Goal: Use online tool/utility: Utilize a website feature to perform a specific function

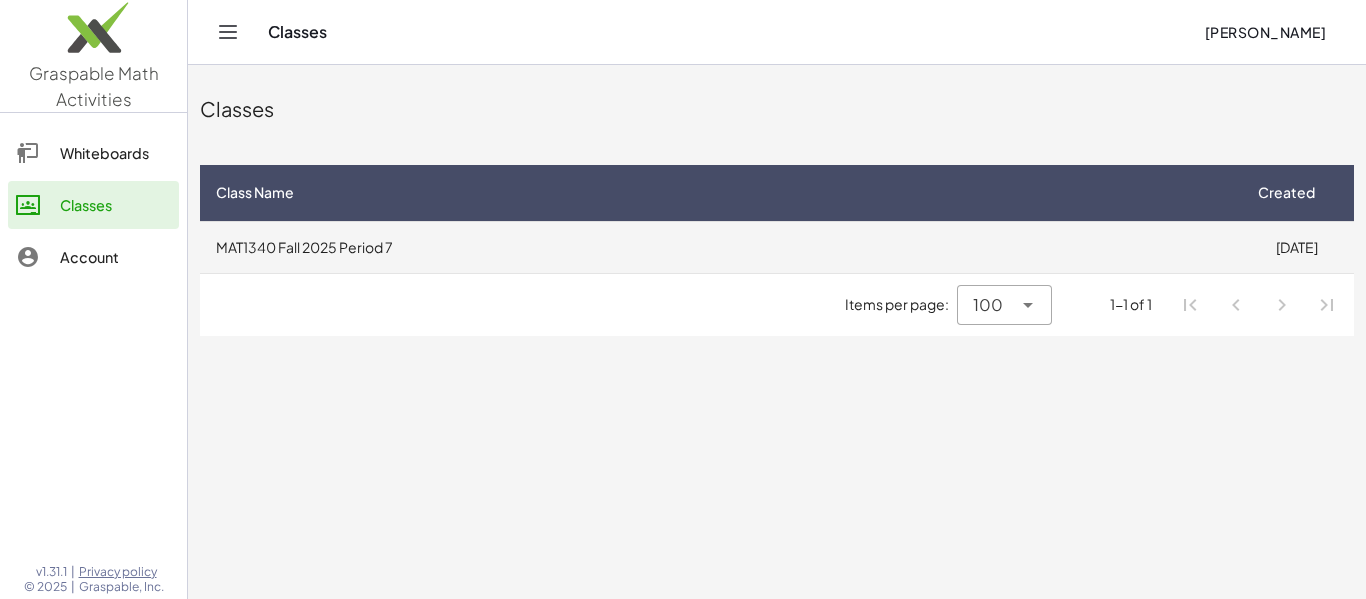
click at [267, 224] on td "MAT1340 Fall 2025 Period 7" at bounding box center [719, 247] width 1039 height 52
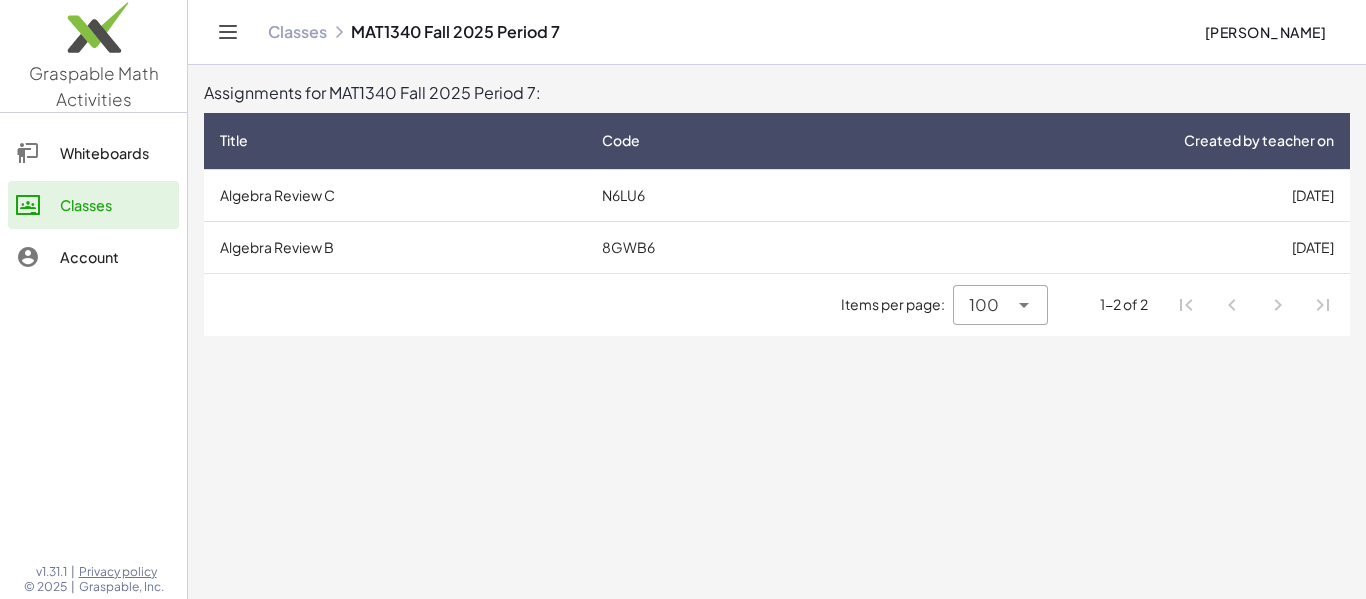
click at [108, 73] on img at bounding box center [93, 32] width 187 height 85
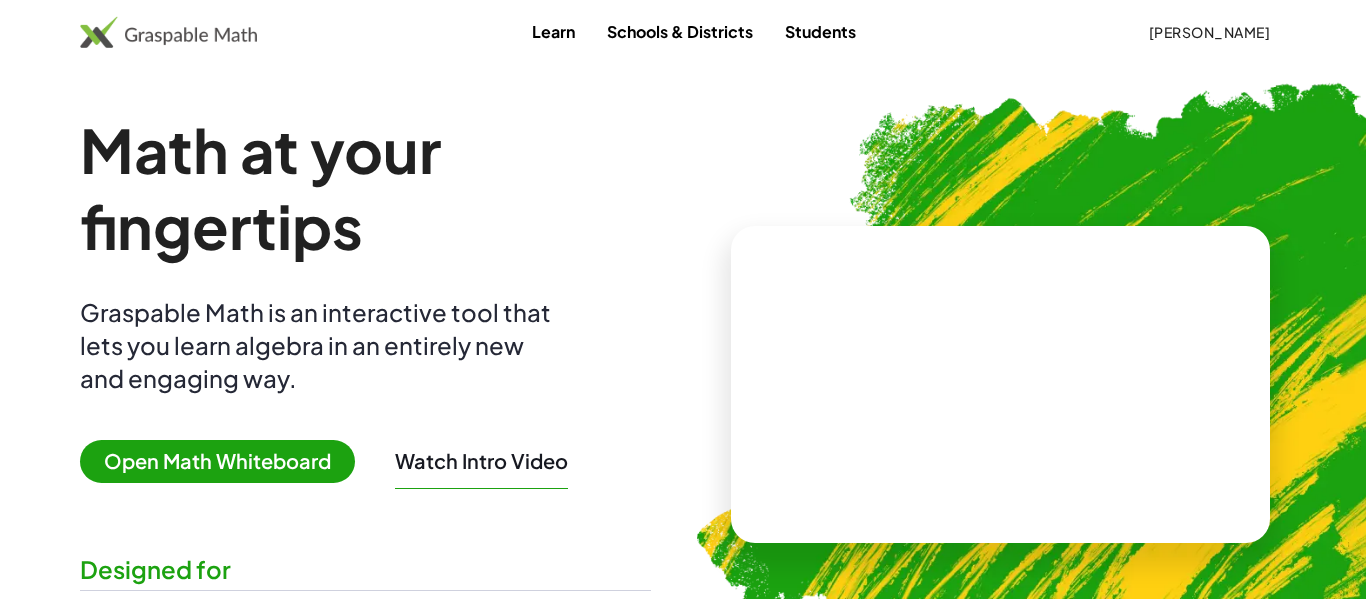
click at [176, 463] on span "Open Math Whiteboard" at bounding box center [217, 461] width 275 height 43
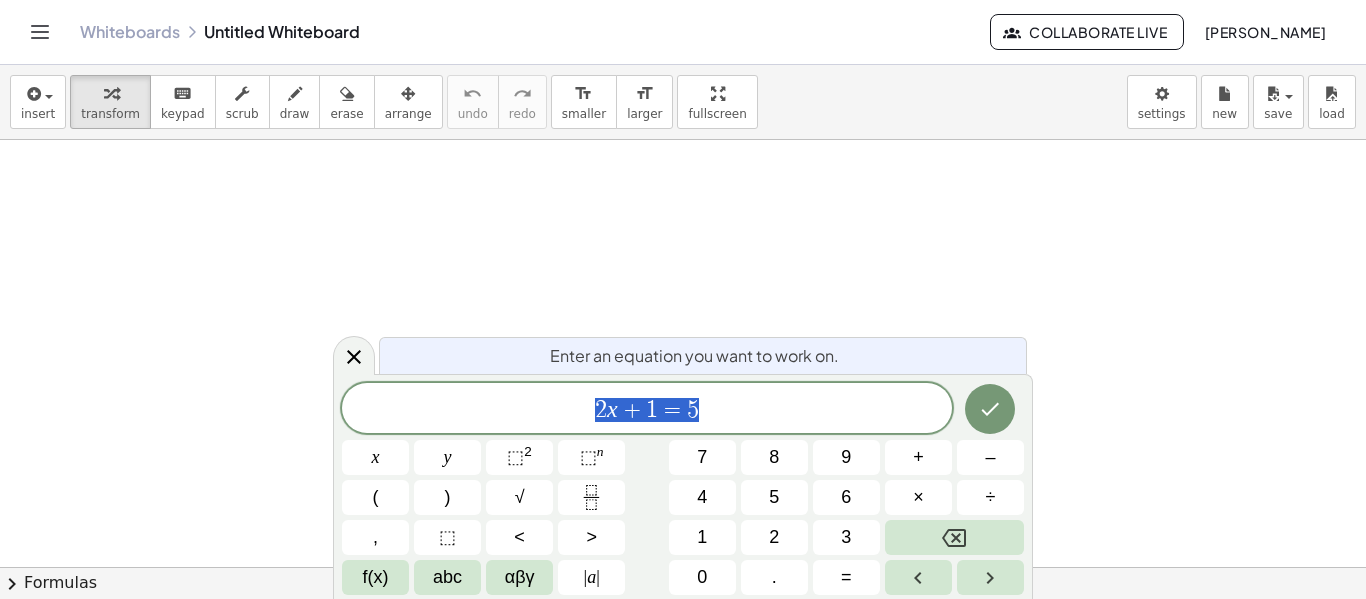
click at [247, 230] on div at bounding box center [683, 567] width 1366 height 854
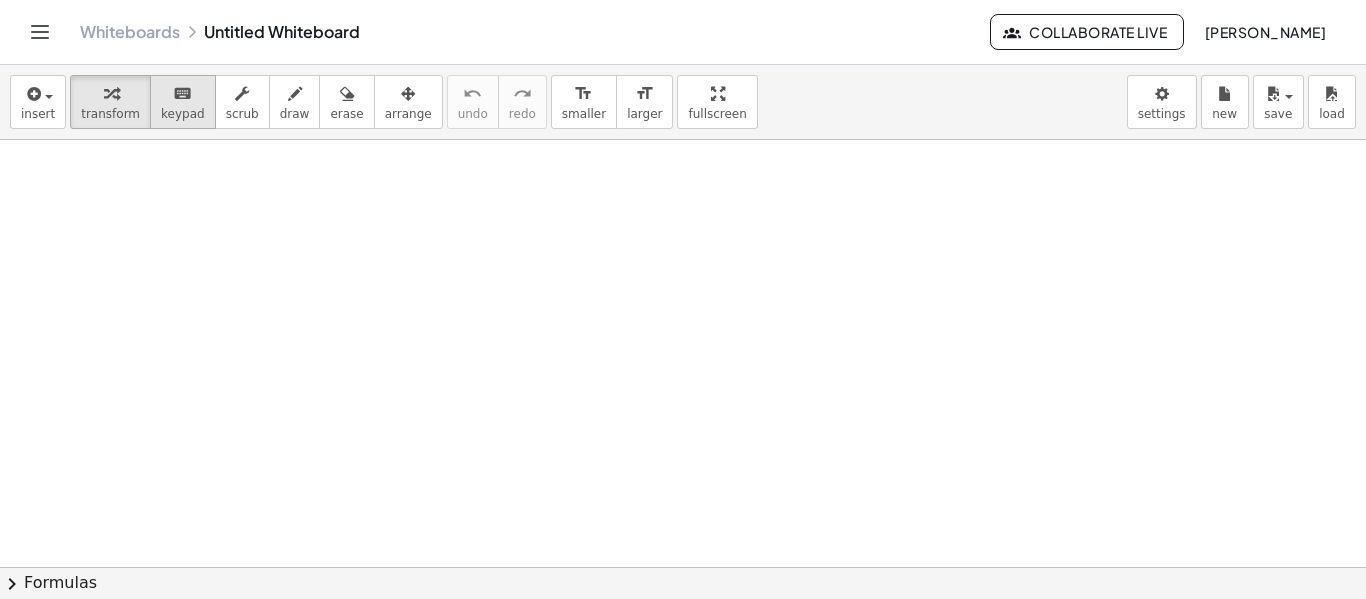
click at [191, 81] on button "keyboard keypad" at bounding box center [183, 102] width 66 height 54
click at [289, 182] on div at bounding box center [683, 567] width 1366 height 854
click at [355, 249] on div at bounding box center [683, 567] width 1366 height 854
click at [395, 294] on div at bounding box center [683, 567] width 1366 height 854
drag, startPoint x: 395, startPoint y: 294, endPoint x: 576, endPoint y: 345, distance: 188.0
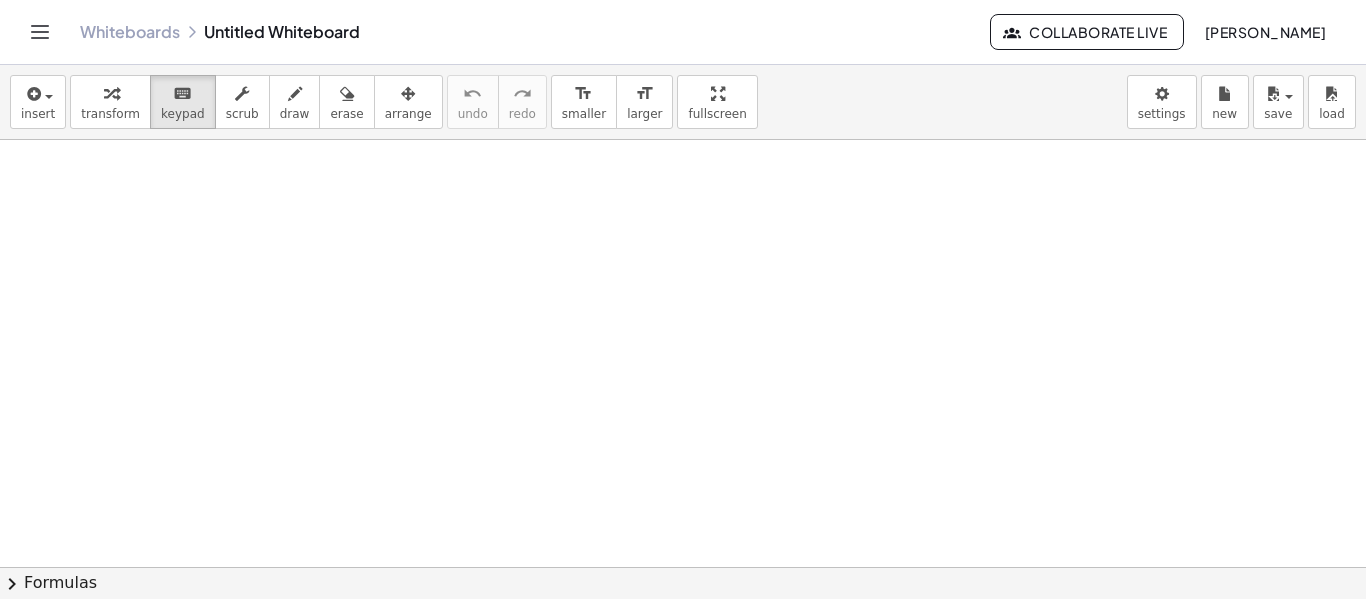
click at [576, 345] on div at bounding box center [683, 567] width 1366 height 854
click at [340, 180] on div at bounding box center [683, 567] width 1366 height 854
click at [120, 97] on div "button" at bounding box center [110, 93] width 59 height 24
click at [162, 215] on div at bounding box center [683, 567] width 1366 height 854
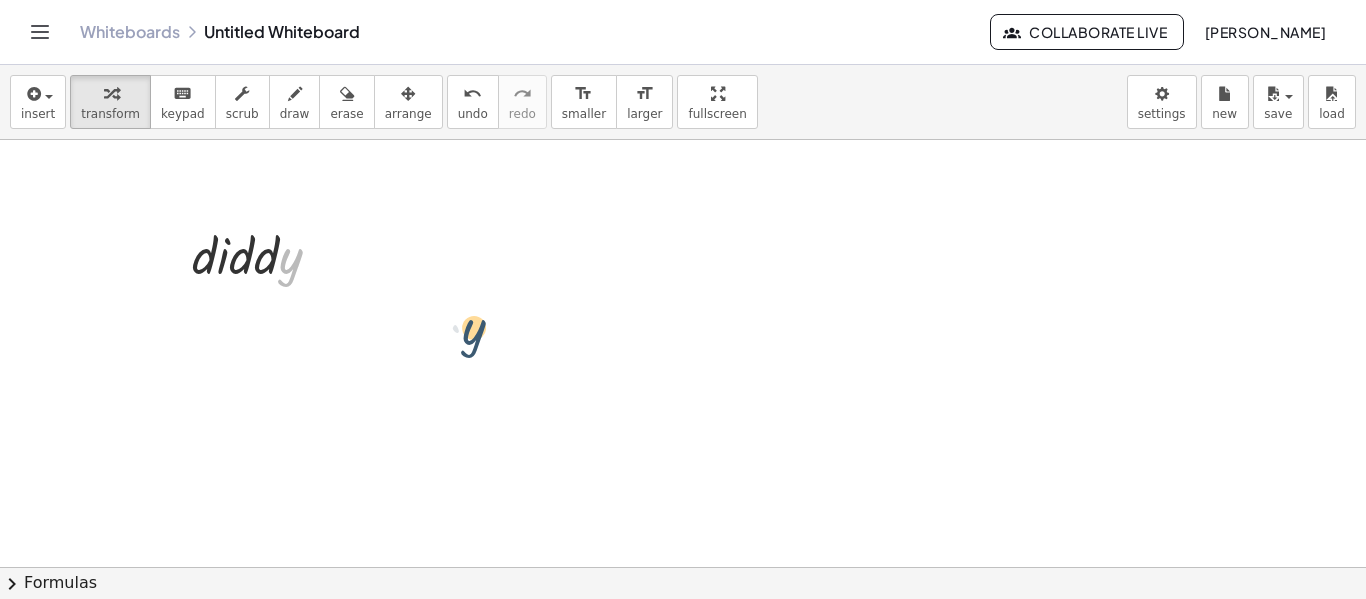
drag, startPoint x: 285, startPoint y: 270, endPoint x: 533, endPoint y: 360, distance: 263.7
click at [533, 360] on div "· y · d · i · d · d · y" at bounding box center [683, 567] width 1366 height 854
drag, startPoint x: 252, startPoint y: 254, endPoint x: 381, endPoint y: 273, distance: 130.4
click at [381, 273] on div "· d · d · i · d · d · y" at bounding box center [683, 567] width 1366 height 854
click at [257, 251] on div at bounding box center [264, 254] width 165 height 68
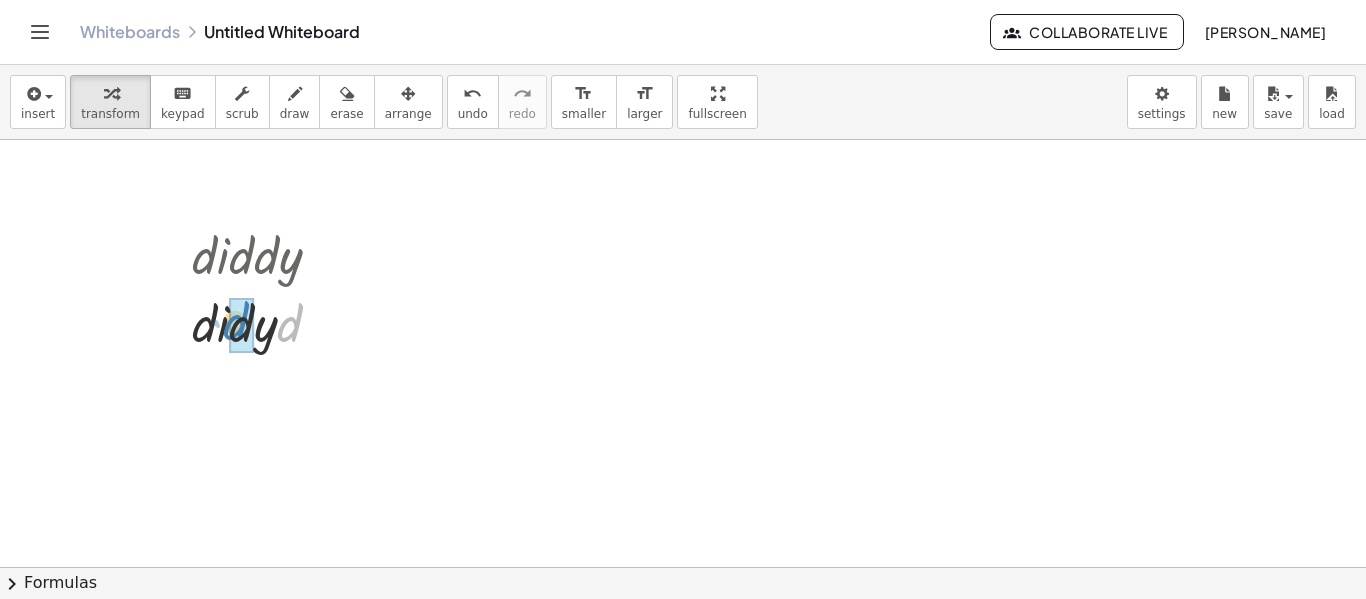
drag, startPoint x: 284, startPoint y: 325, endPoint x: 228, endPoint y: 323, distance: 56.0
drag, startPoint x: 214, startPoint y: 397, endPoint x: 257, endPoint y: 398, distance: 43.0
click at [211, 395] on div at bounding box center [264, 390] width 165 height 68
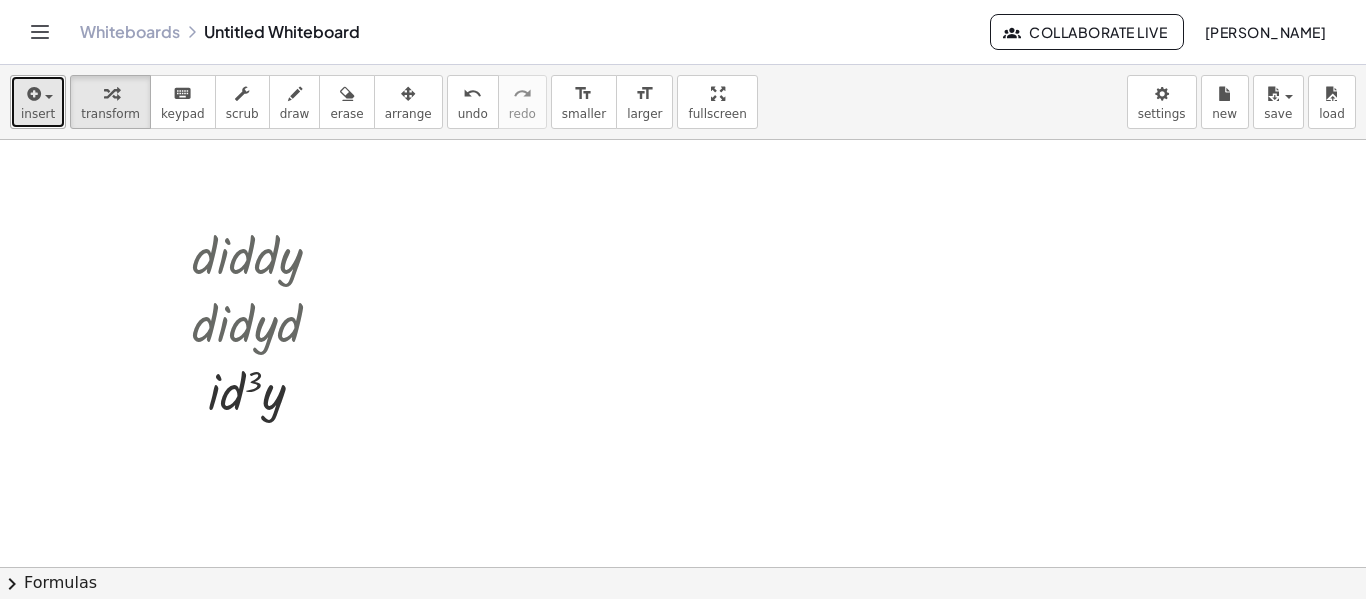
click at [15, 101] on button "insert" at bounding box center [38, 102] width 56 height 54
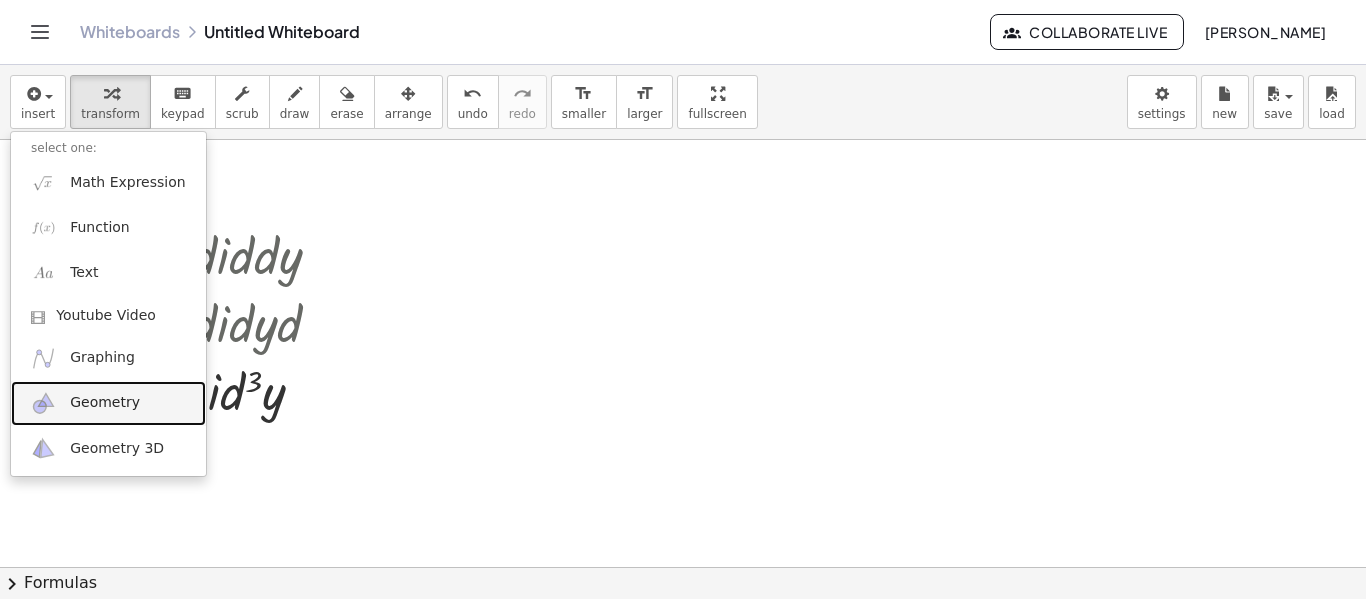
click at [143, 420] on link "Geometry" at bounding box center [108, 403] width 195 height 45
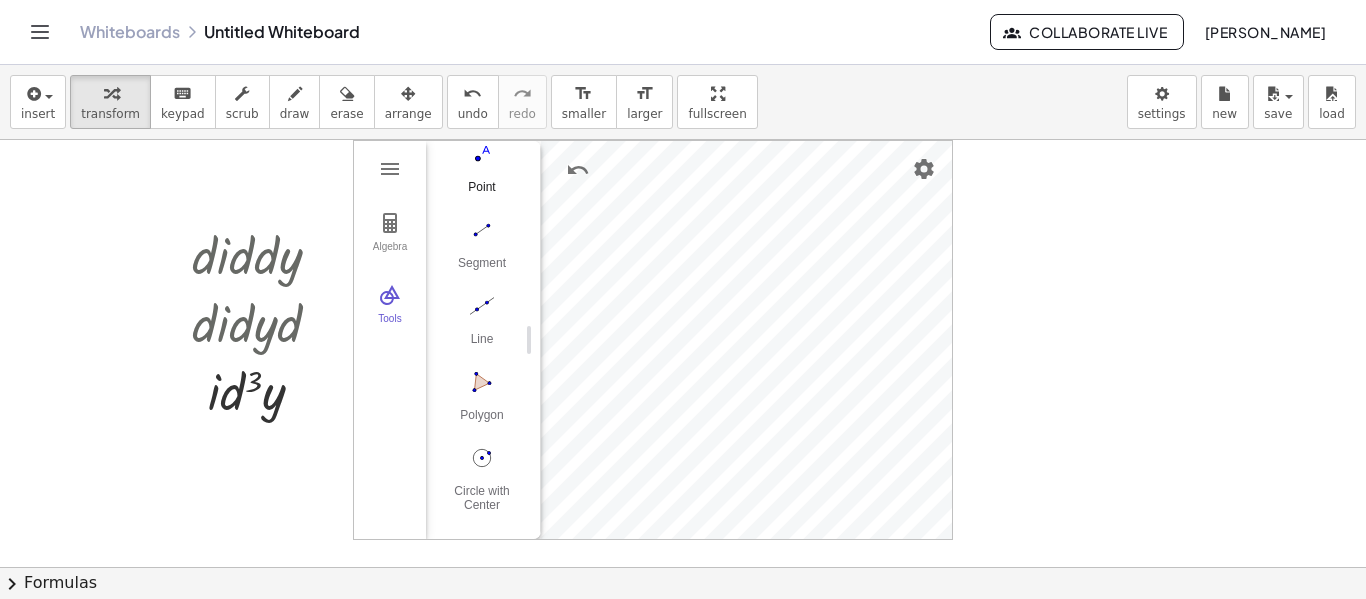
scroll to position [195, 0]
click at [490, 346] on img "Polygon. Select all vertices, then first vertex again" at bounding box center [482, 339] width 80 height 32
click at [481, 367] on div "Polygon" at bounding box center [482, 379] width 80 height 28
click at [495, 491] on img "Move. Drag or select object" at bounding box center [489, 503] width 48 height 48
click at [475, 411] on img "Circle with Center through Point. Select center point, then point on circle" at bounding box center [482, 415] width 80 height 32
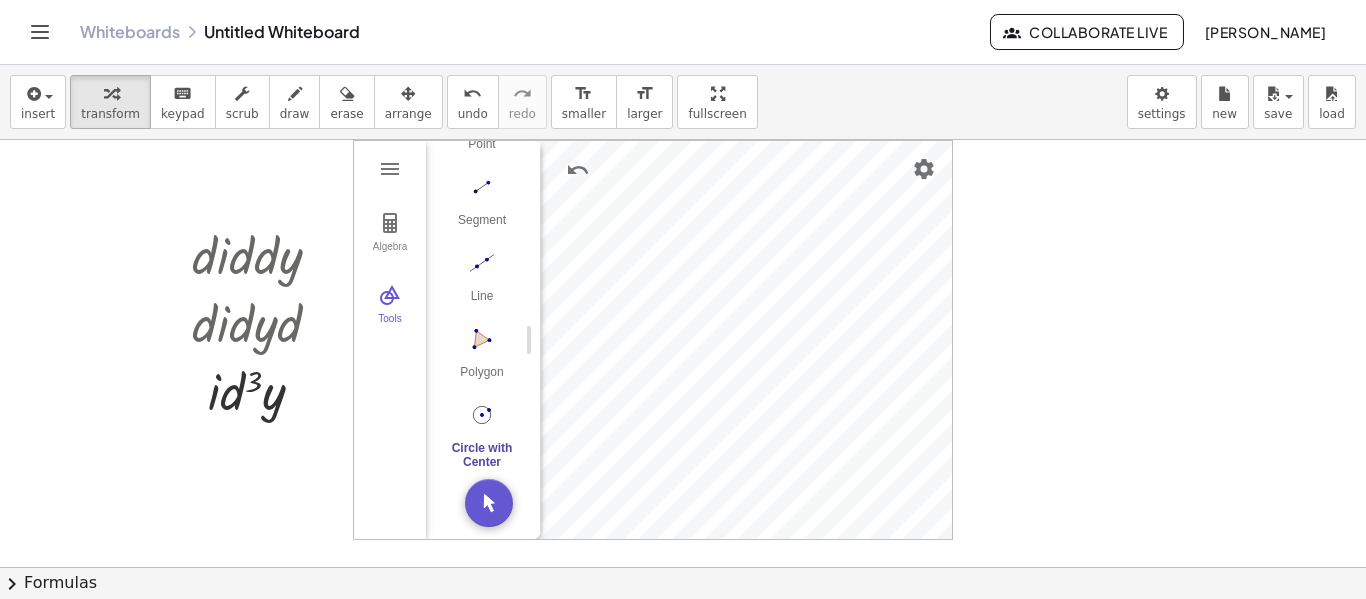
click at [1058, 304] on div at bounding box center [683, 567] width 1366 height 854
click at [404, 156] on button "Geometry" at bounding box center [390, 169] width 36 height 36
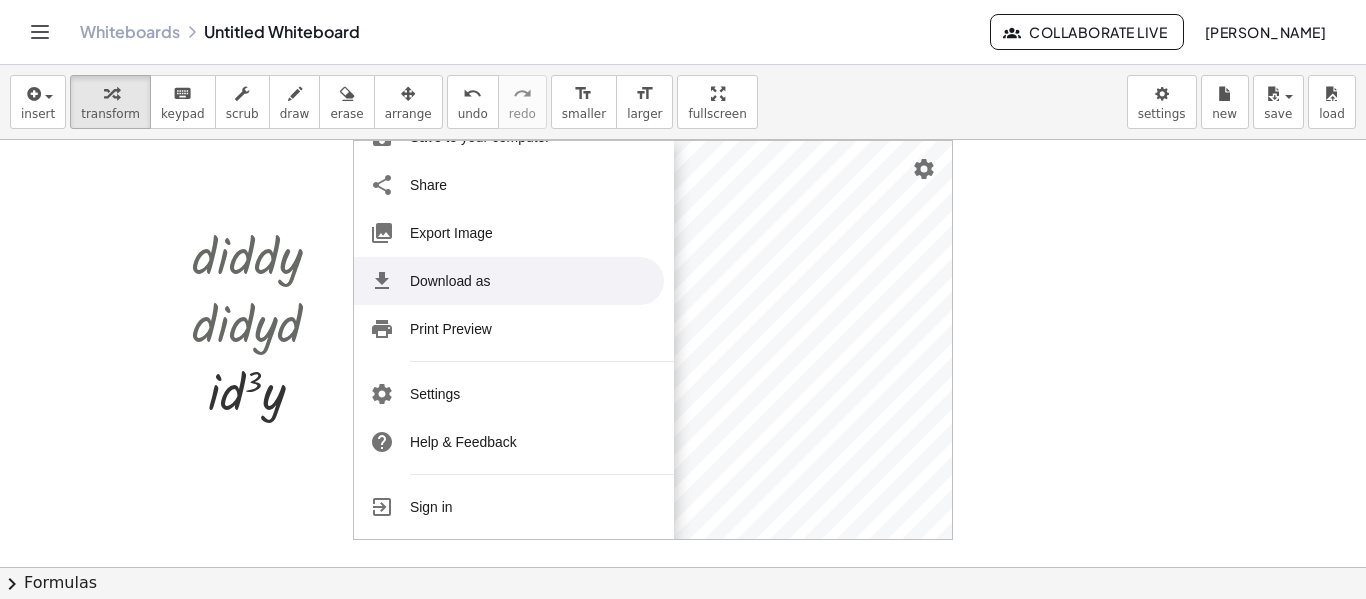
scroll to position [0, 0]
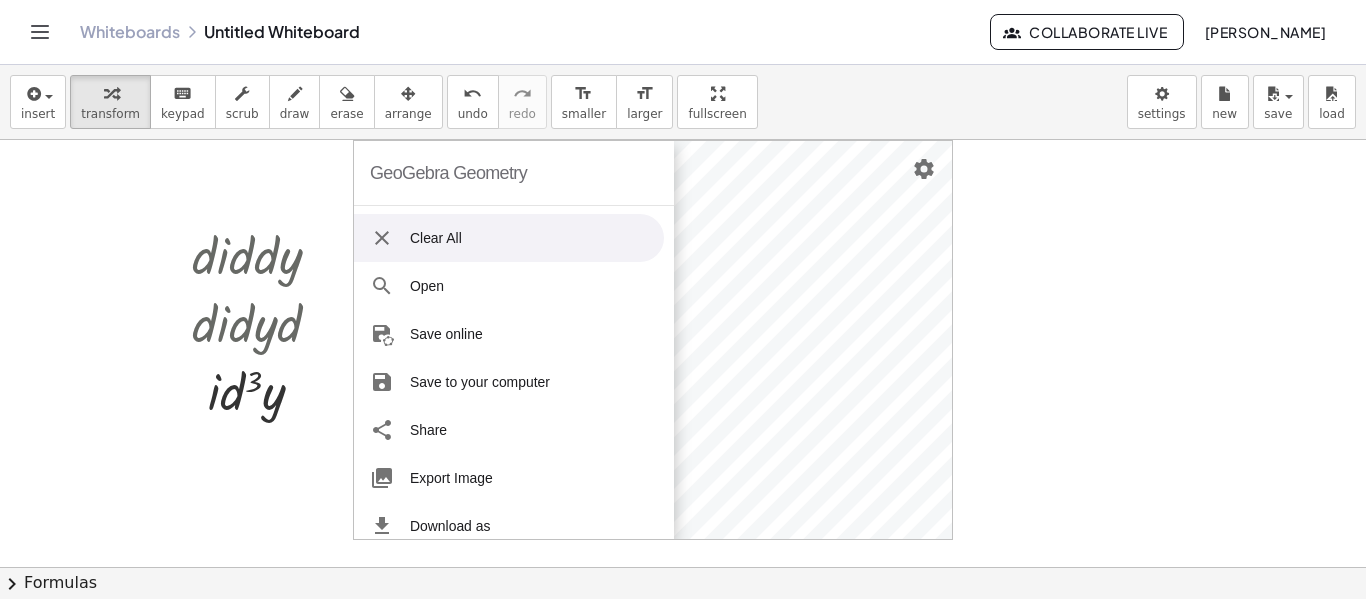
click at [411, 255] on li "Clear All" at bounding box center [509, 238] width 310 height 48
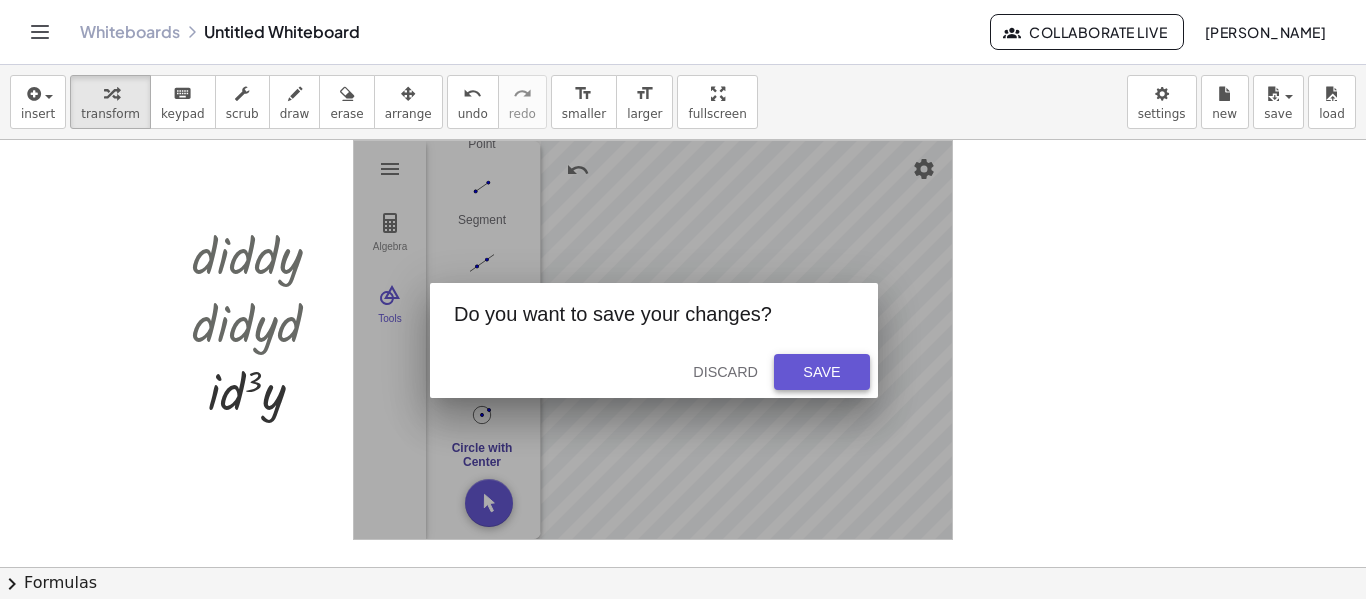
click at [835, 367] on div "Save" at bounding box center [822, 372] width 64 height 16
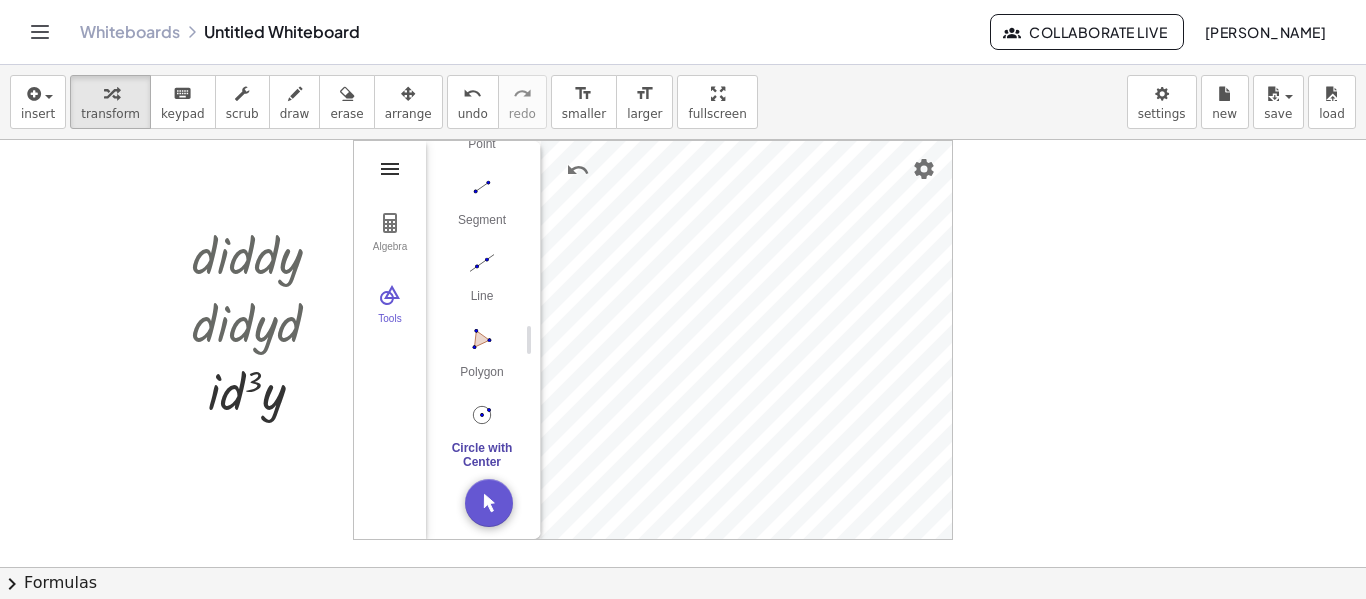
click at [400, 166] on img "Geometry" at bounding box center [390, 169] width 24 height 24
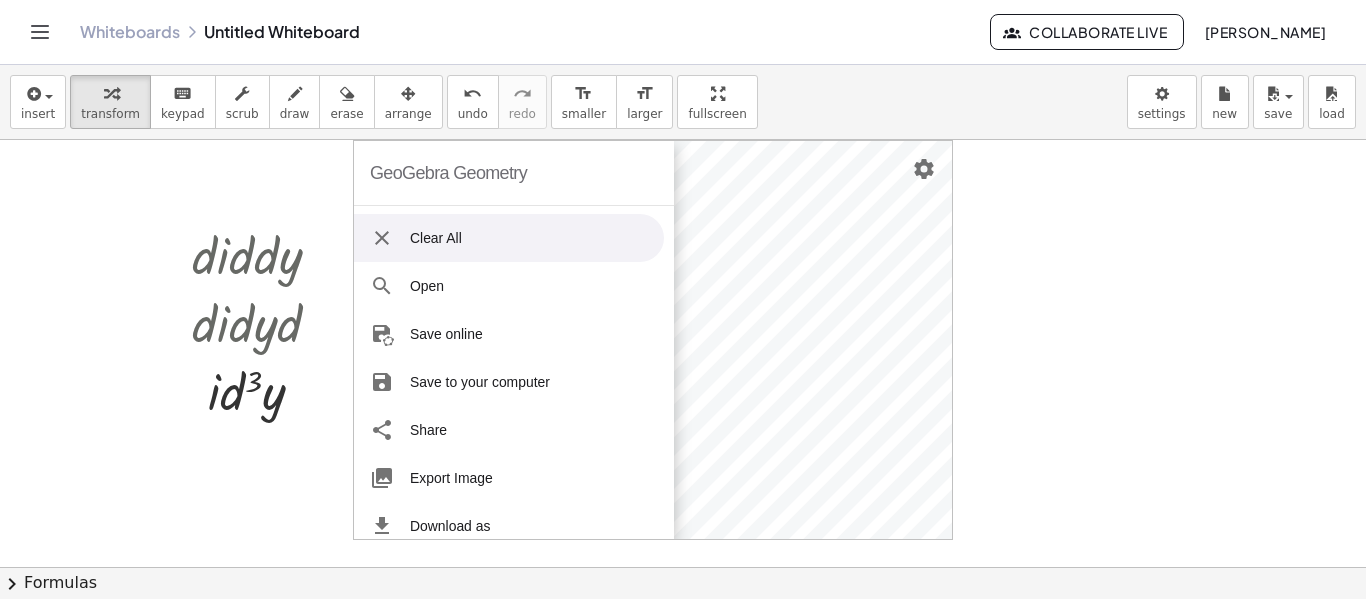
click at [425, 219] on li "Clear All" at bounding box center [509, 238] width 310 height 48
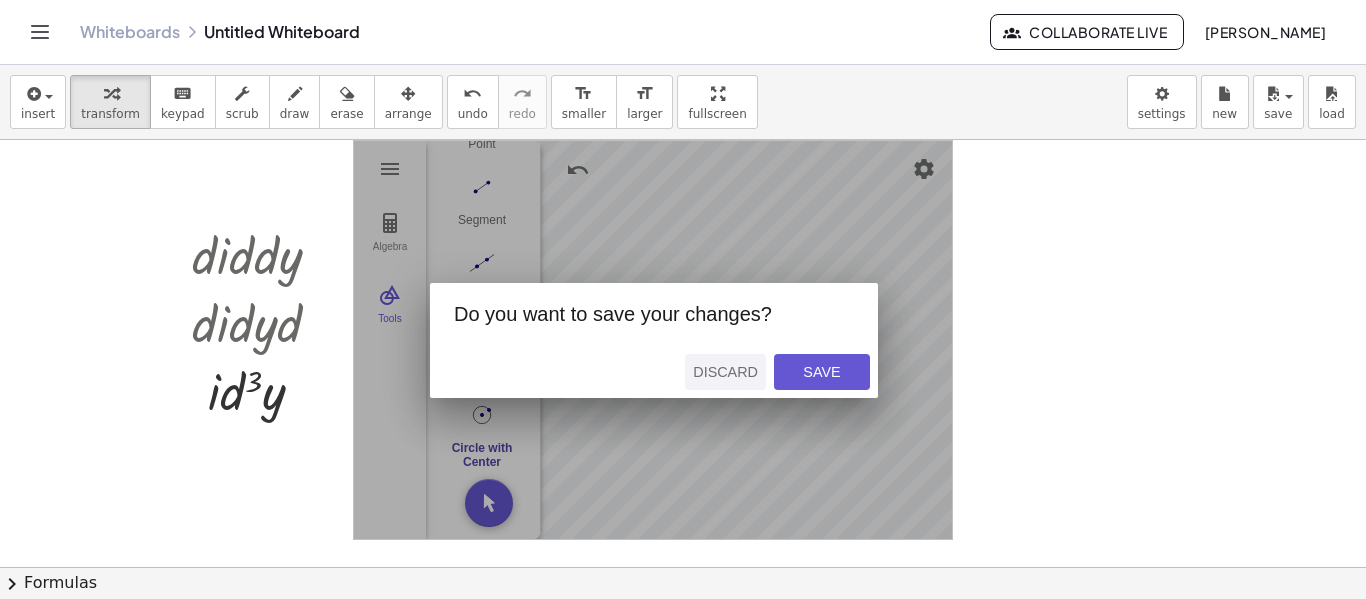
click at [745, 355] on button "Discard" at bounding box center [725, 372] width 81 height 36
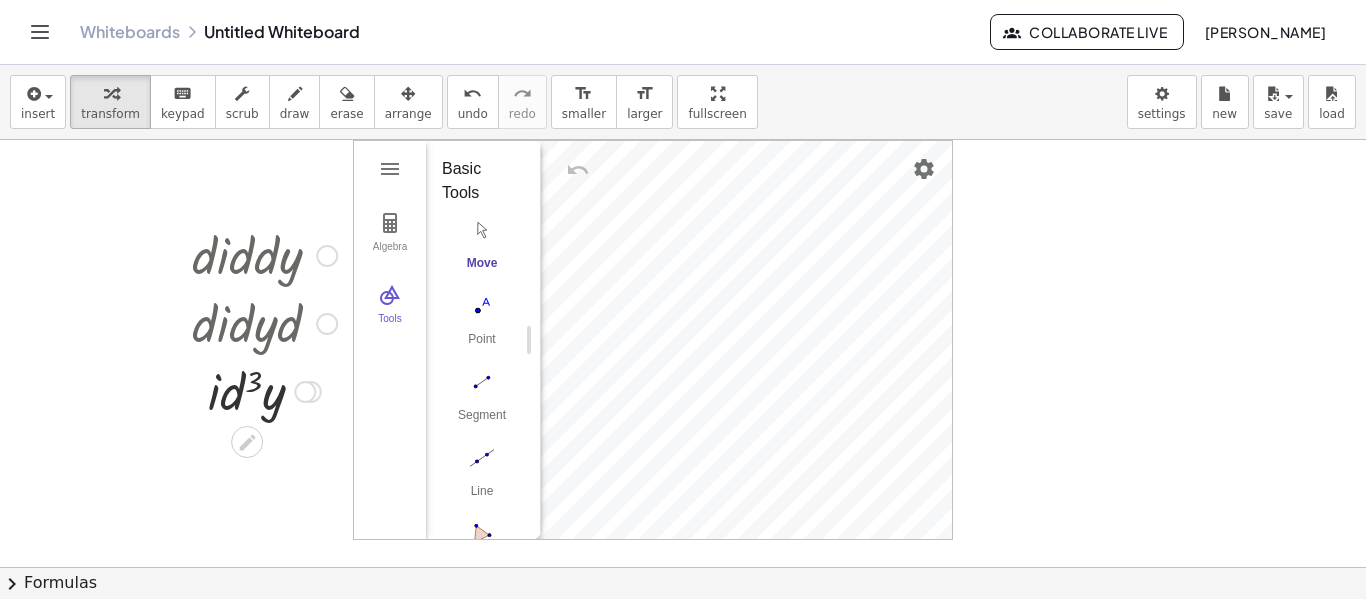
click at [225, 245] on div at bounding box center [264, 254] width 165 height 68
click at [46, 111] on span "insert" at bounding box center [38, 114] width 34 height 14
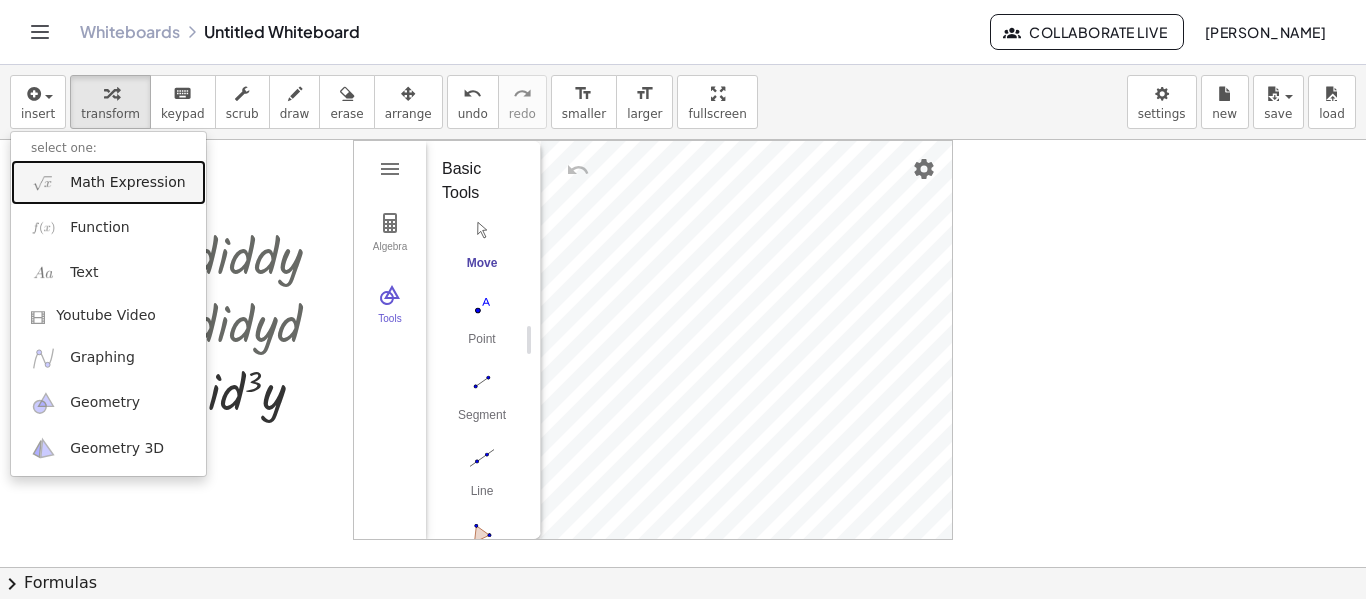
click at [72, 192] on span "Math Expression" at bounding box center [127, 183] width 115 height 20
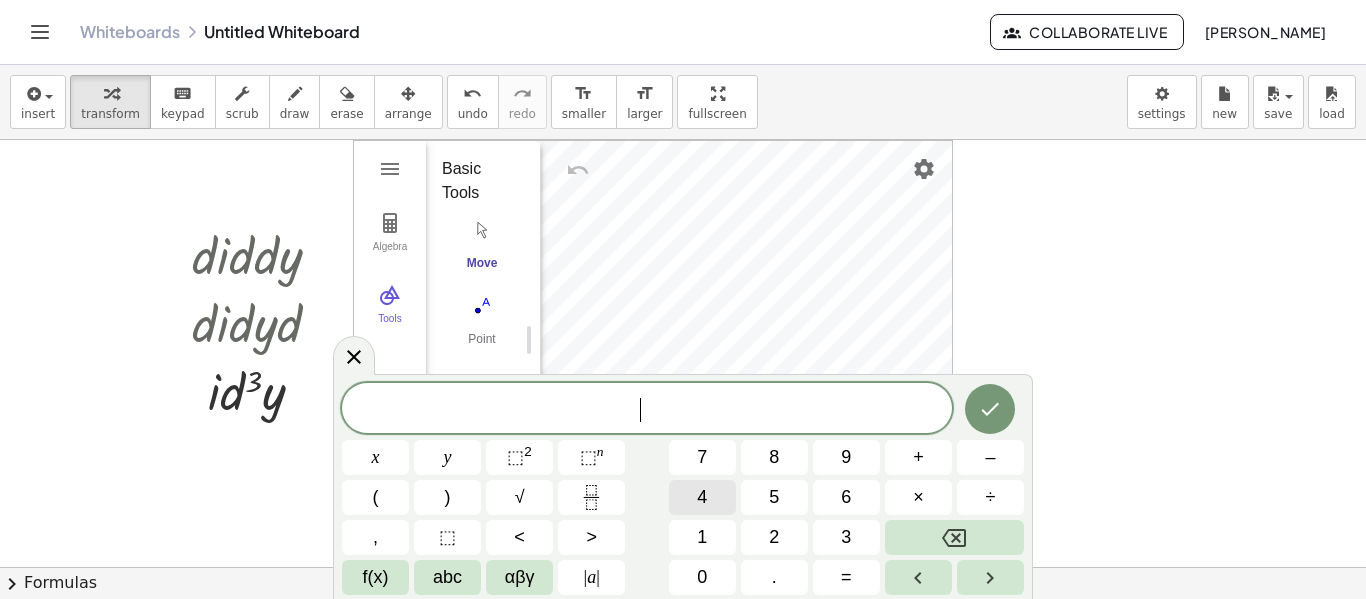
click at [687, 489] on button "4" at bounding box center [702, 497] width 67 height 35
click at [613, 486] on button "Fraction" at bounding box center [591, 497] width 67 height 35
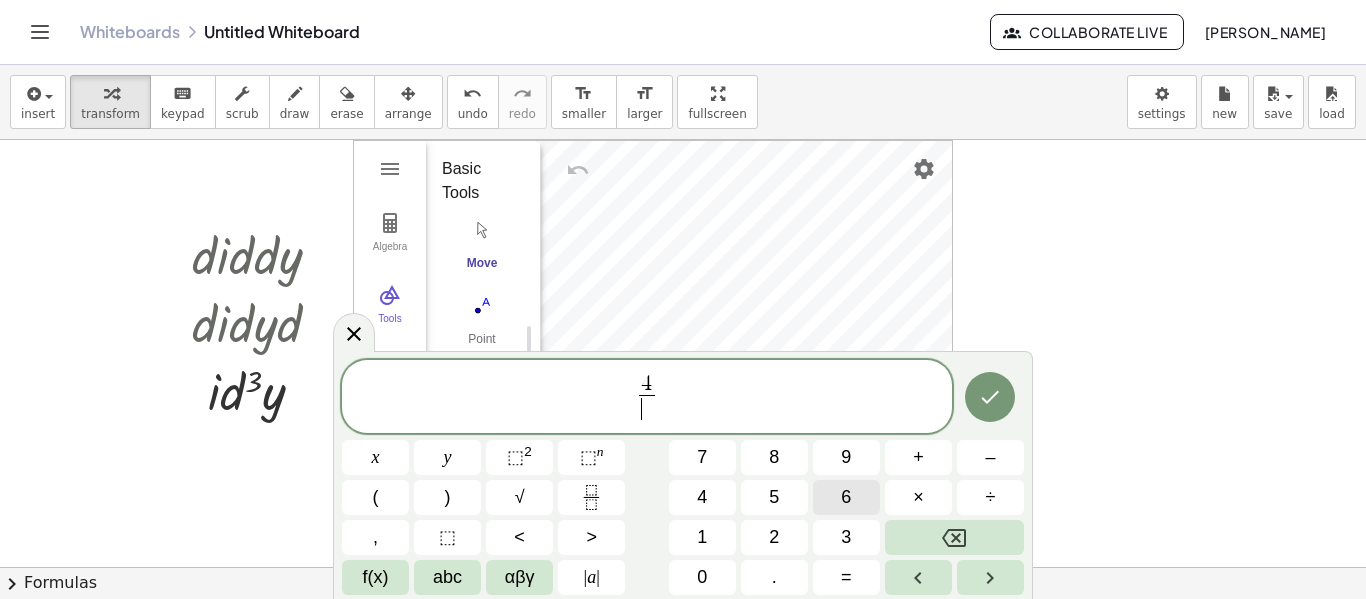
click at [830, 485] on button "6" at bounding box center [846, 497] width 67 height 35
click at [507, 459] on span "⬚" at bounding box center [515, 457] width 17 height 20
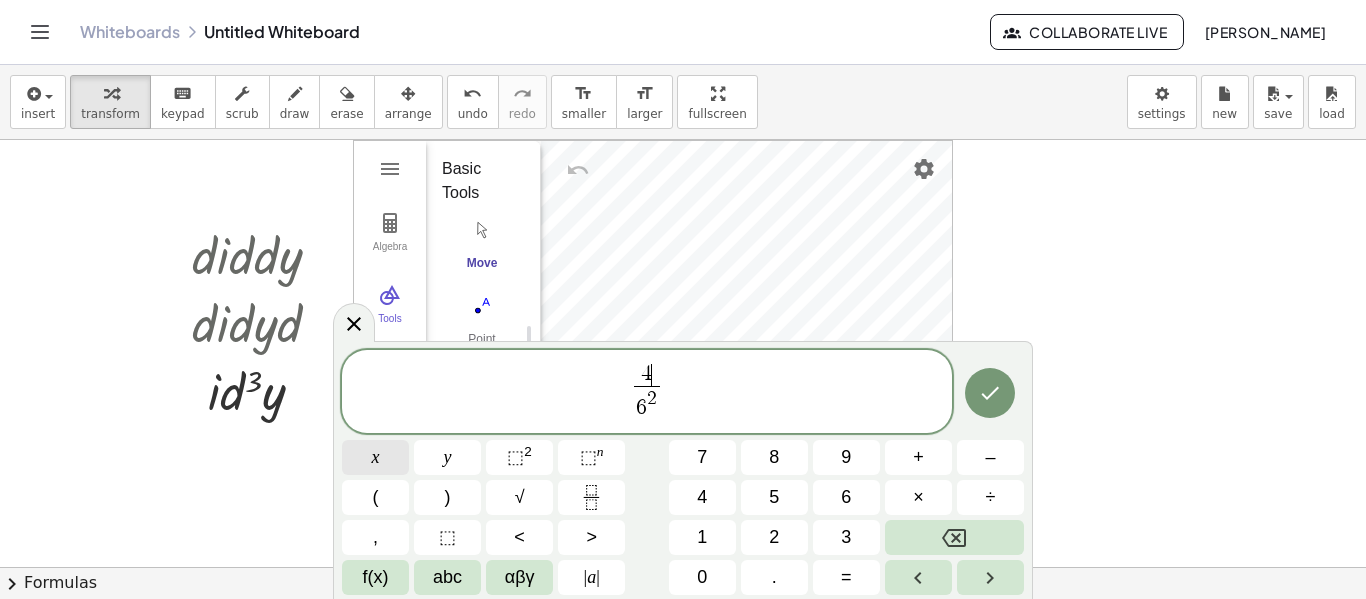
click at [398, 454] on button "x" at bounding box center [375, 457] width 67 height 35
click at [846, 447] on span "9" at bounding box center [846, 457] width 10 height 27
click at [810, 447] on div "4 x 6 2 ​ 9 ​ x y ⬚ 2 ⬚ n 7 8 9 + – ( ) √ 4 5 6 × ÷ , ⬚ < > 1 2 3 f(x) abc αβγ …" at bounding box center [683, 472] width 682 height 245
click at [807, 454] on button "8" at bounding box center [774, 457] width 67 height 35
click at [866, 558] on div "4 x 6 2 ​ ​ 9 8 x y ⬚ 2 ⬚ n 7 8 9 + – ( ) √ 4 5 6 × ÷ , ⬚ < > 1 2 3 f(x) abc αβ…" at bounding box center [683, 472] width 682 height 245
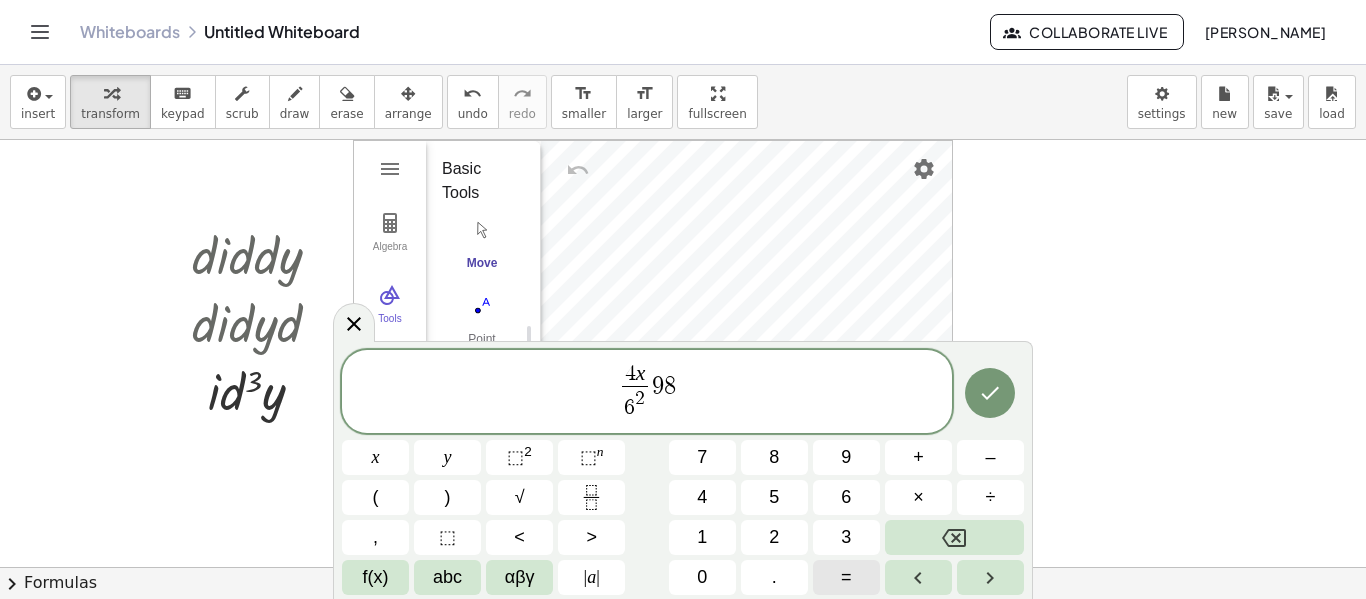
click at [859, 566] on button "=" at bounding box center [846, 577] width 67 height 35
click at [974, 381] on button "Done" at bounding box center [990, 393] width 50 height 50
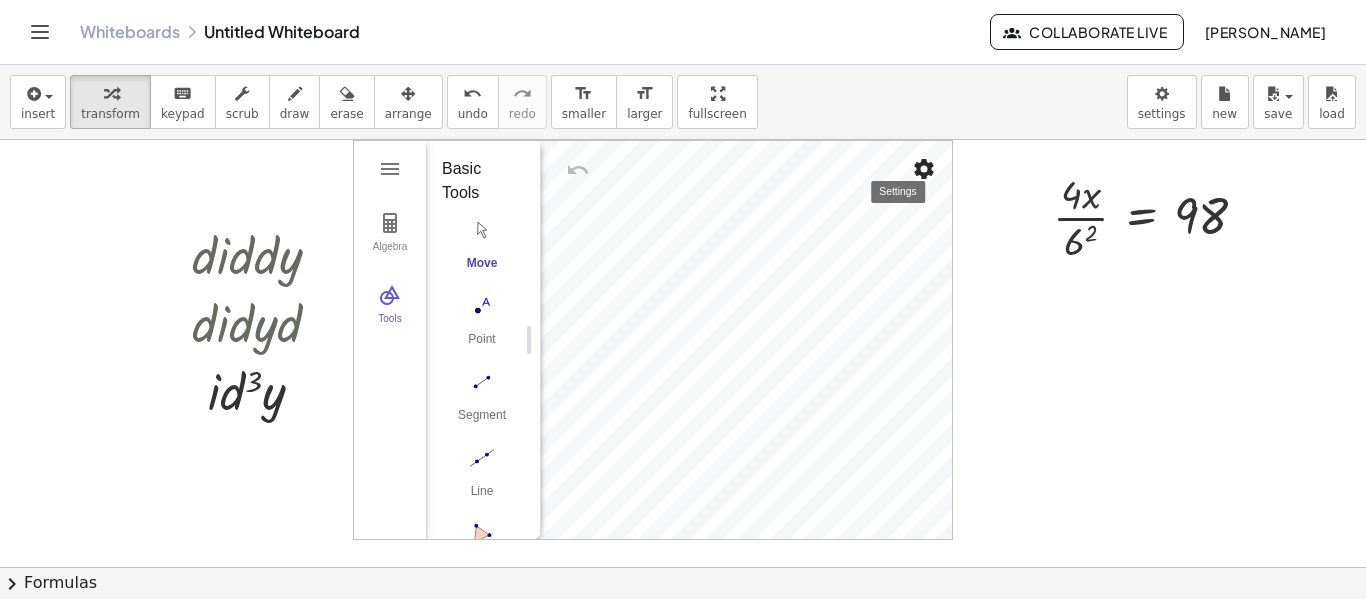
click at [916, 177] on img "Settings" at bounding box center [924, 169] width 24 height 24
drag, startPoint x: 421, startPoint y: 216, endPoint x: 305, endPoint y: 199, distance: 117.2
click at [305, 199] on div "· d · i · d · d · y · d · i · d · y · d · d · i · d 2 · y · d · i · y 3 GeoGebr…" at bounding box center [683, 567] width 1366 height 854
drag, startPoint x: 396, startPoint y: 382, endPoint x: 313, endPoint y: 370, distance: 83.8
click at [313, 370] on div "· d · i · d · d · y · d · i · d · y · d · d · i · d 2 · y · d · i · y 3 GeoGebr…" at bounding box center [683, 567] width 1366 height 854
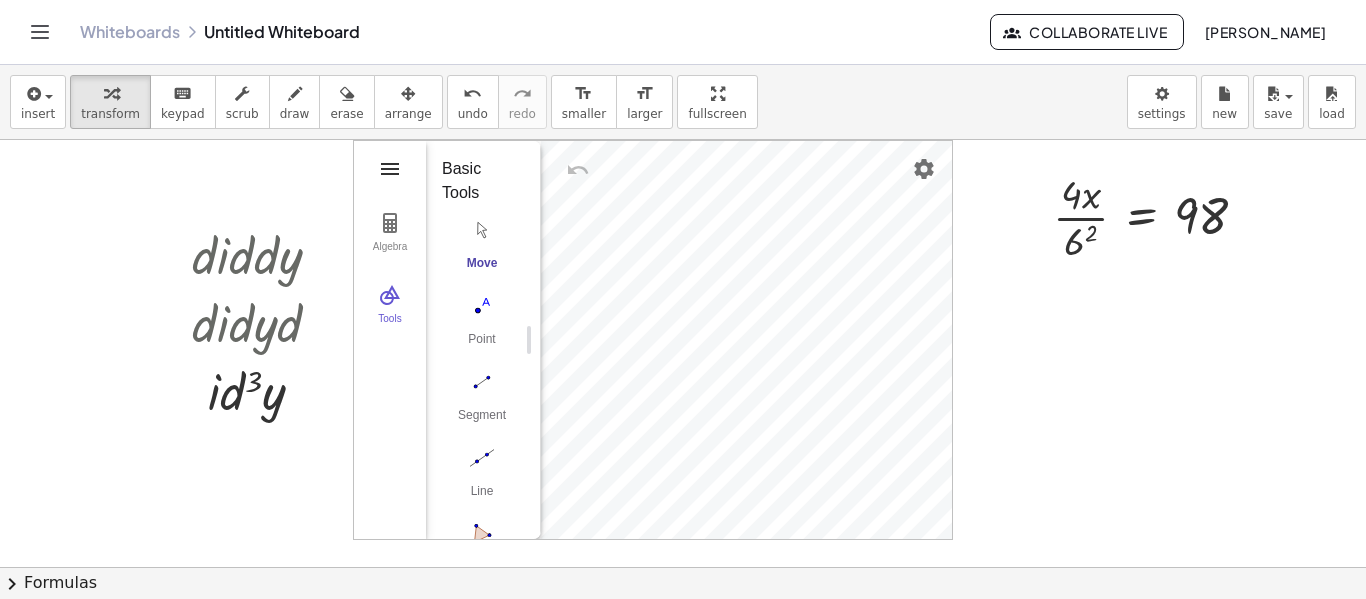
click at [382, 159] on img "Geometry" at bounding box center [390, 169] width 24 height 24
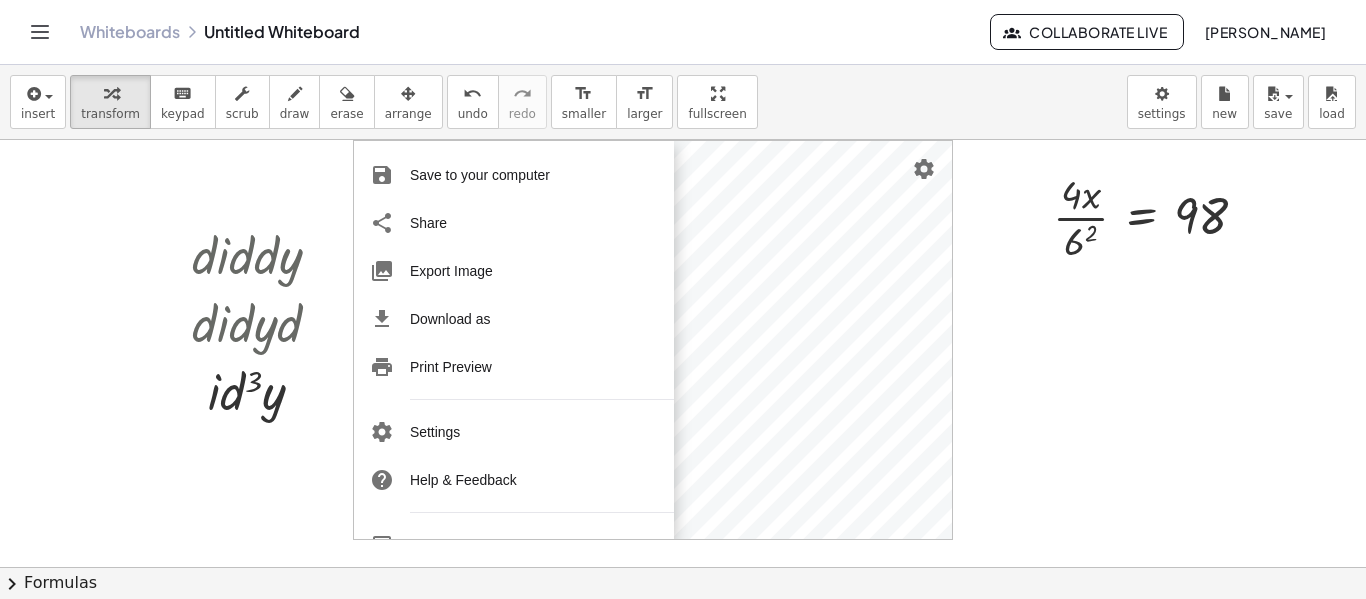
scroll to position [245, 0]
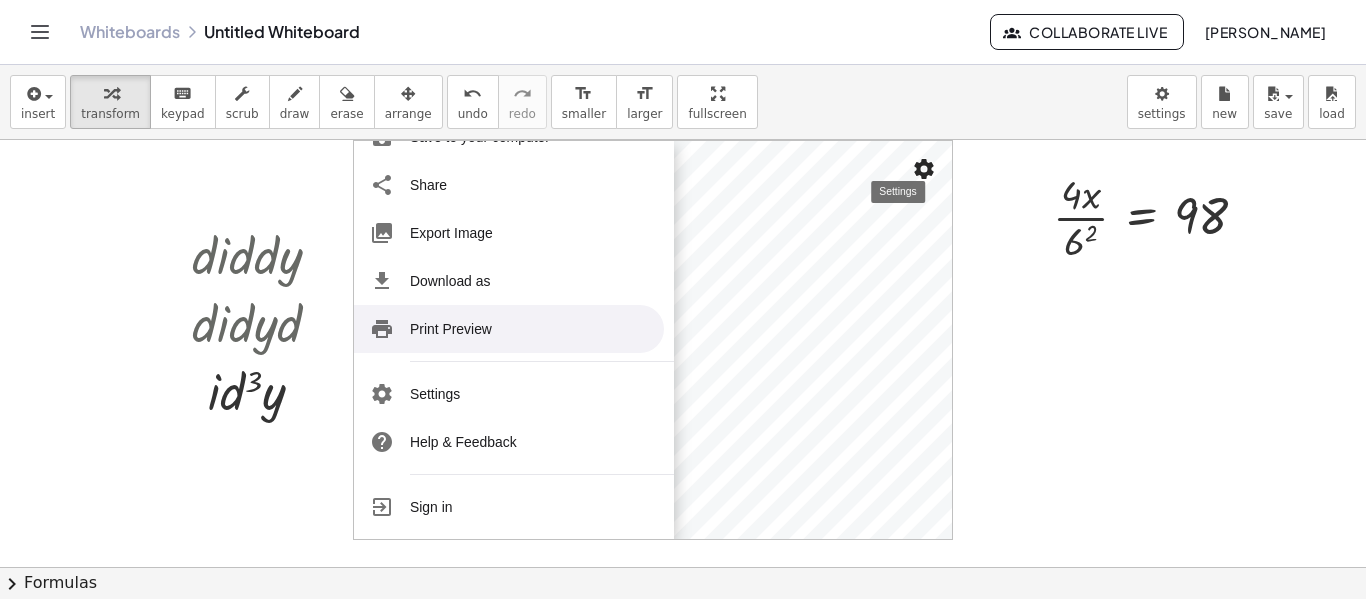
click at [929, 162] on img "Settings" at bounding box center [924, 169] width 24 height 24
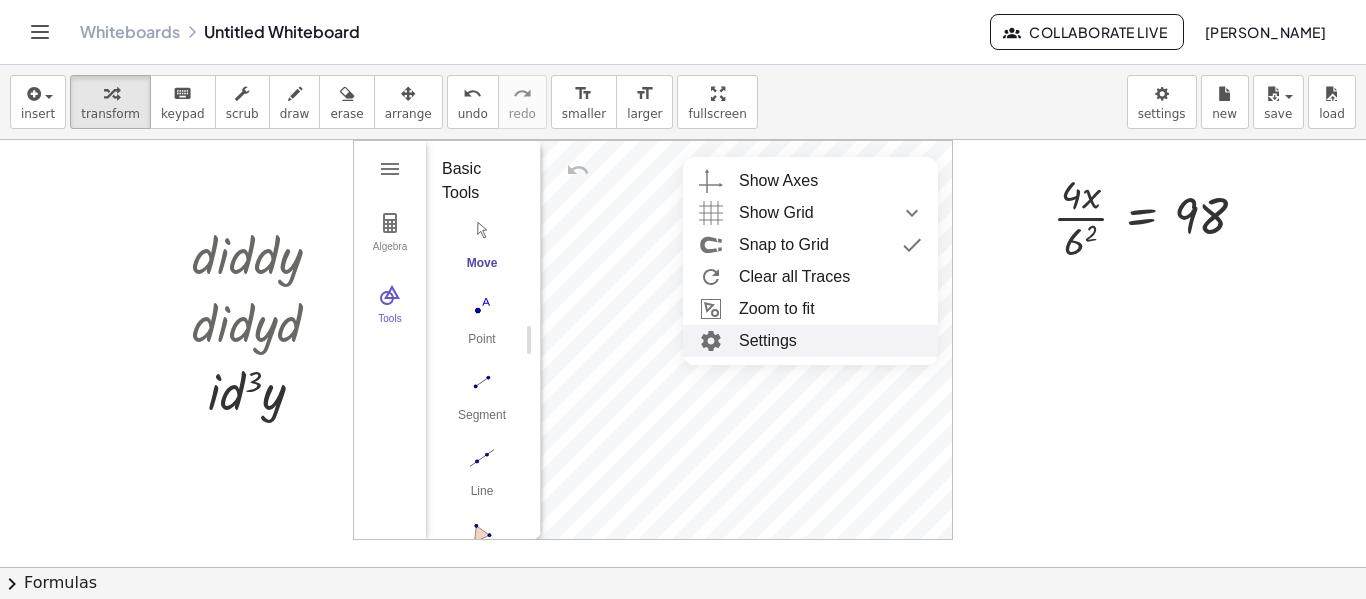
click at [837, 339] on li "Settings" at bounding box center [810, 341] width 255 height 32
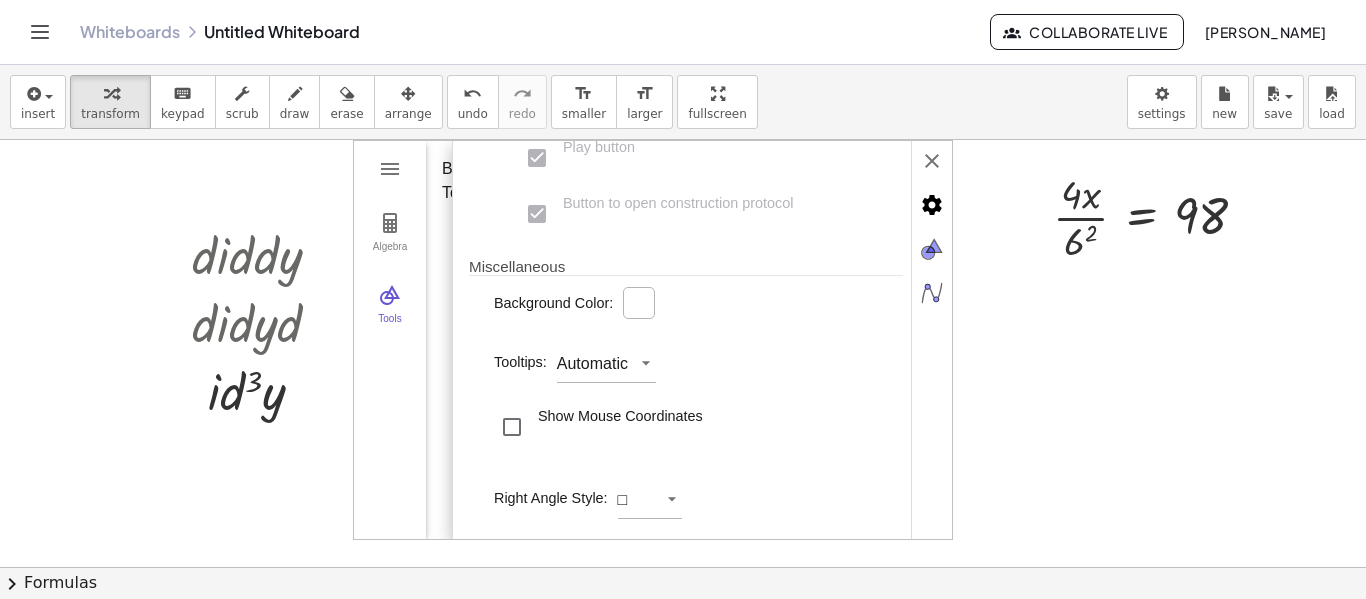
scroll to position [0, 0]
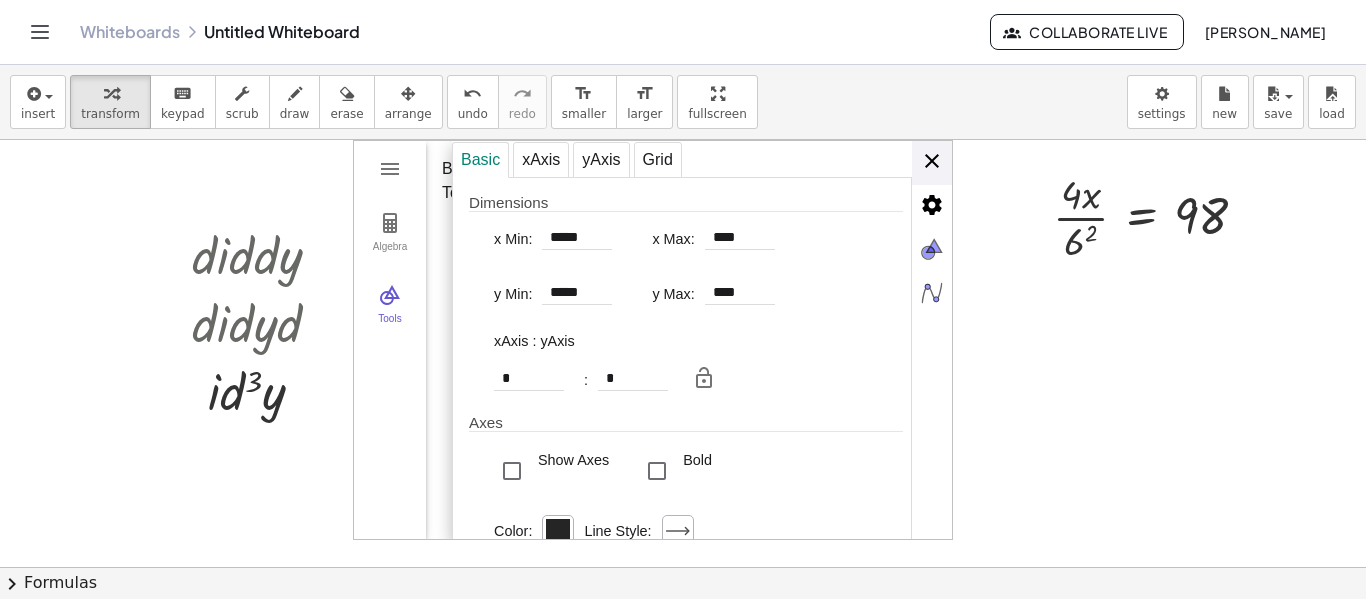
click at [930, 177] on img "Geometry" at bounding box center [932, 161] width 40 height 40
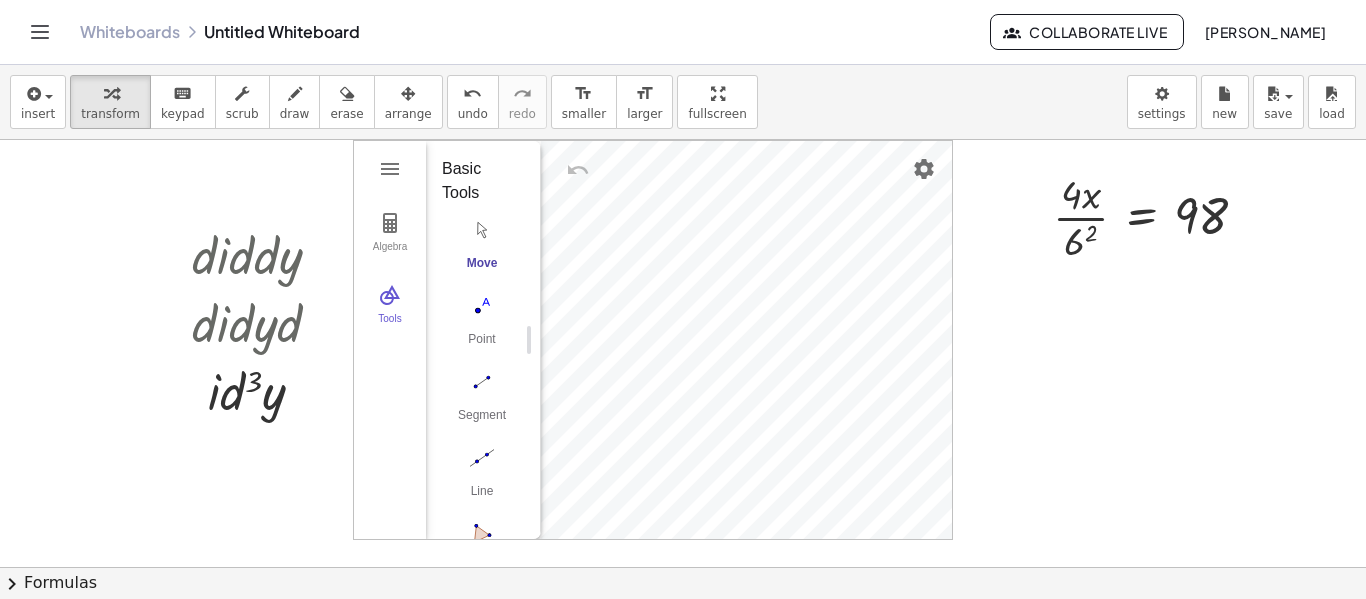
click at [958, 220] on div at bounding box center [683, 567] width 1366 height 854
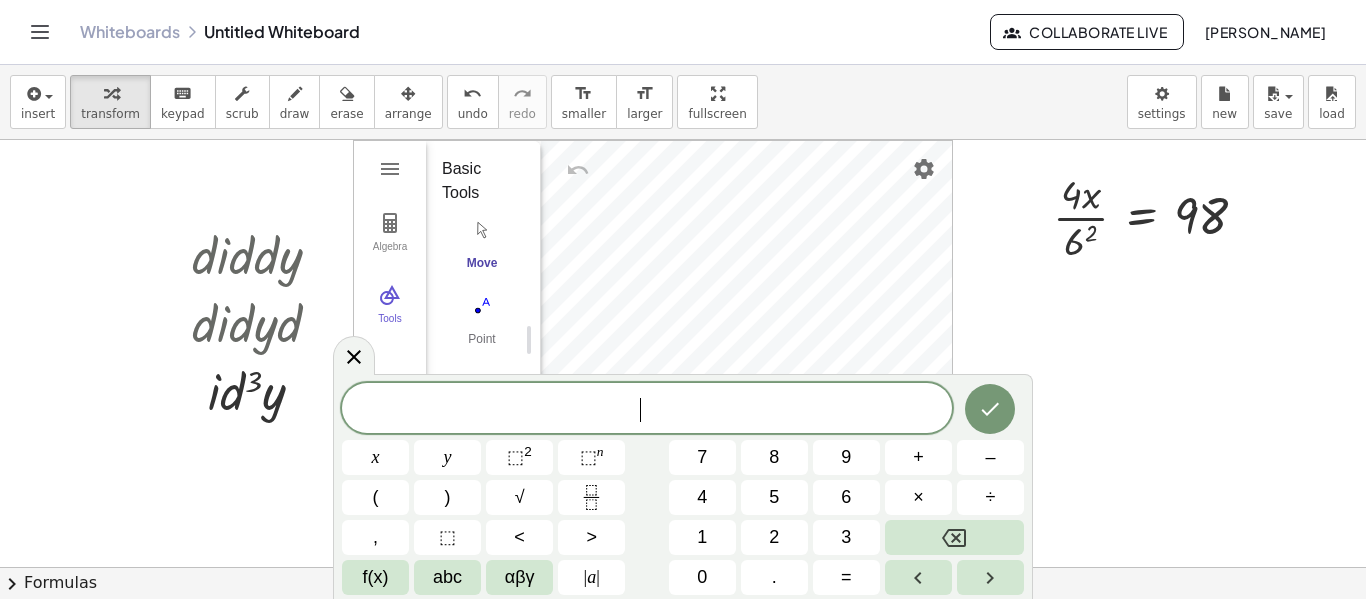
click at [1004, 258] on div at bounding box center [683, 567] width 1366 height 854
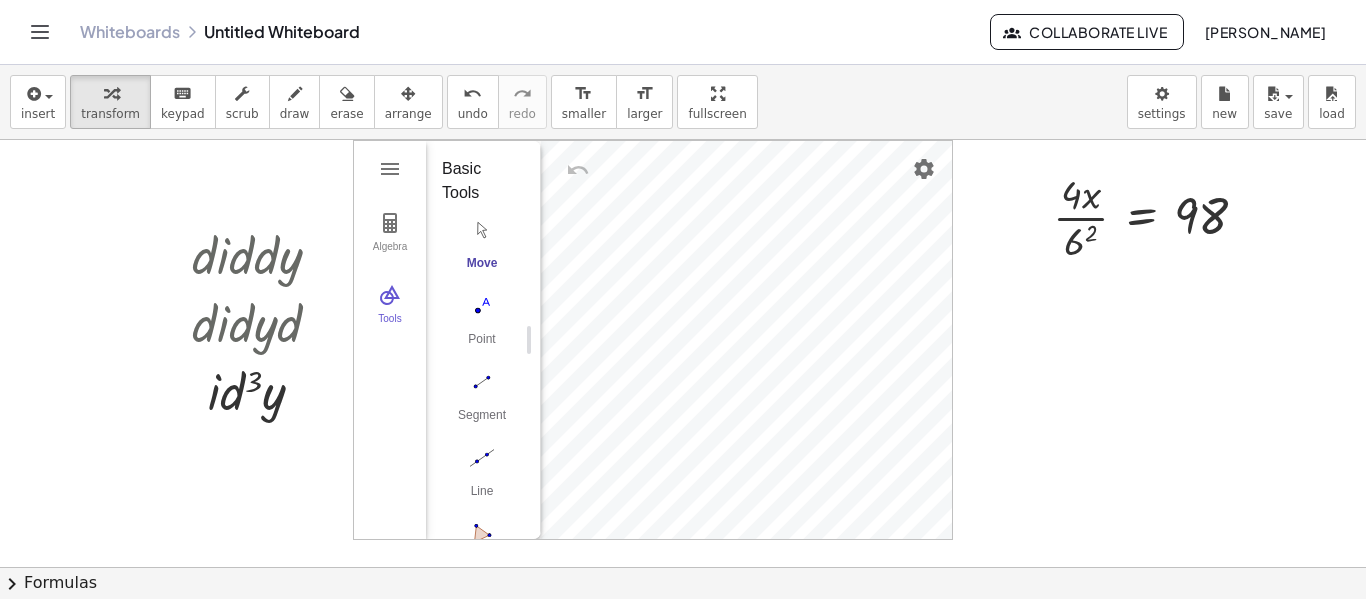
click at [1004, 258] on div at bounding box center [683, 567] width 1366 height 854
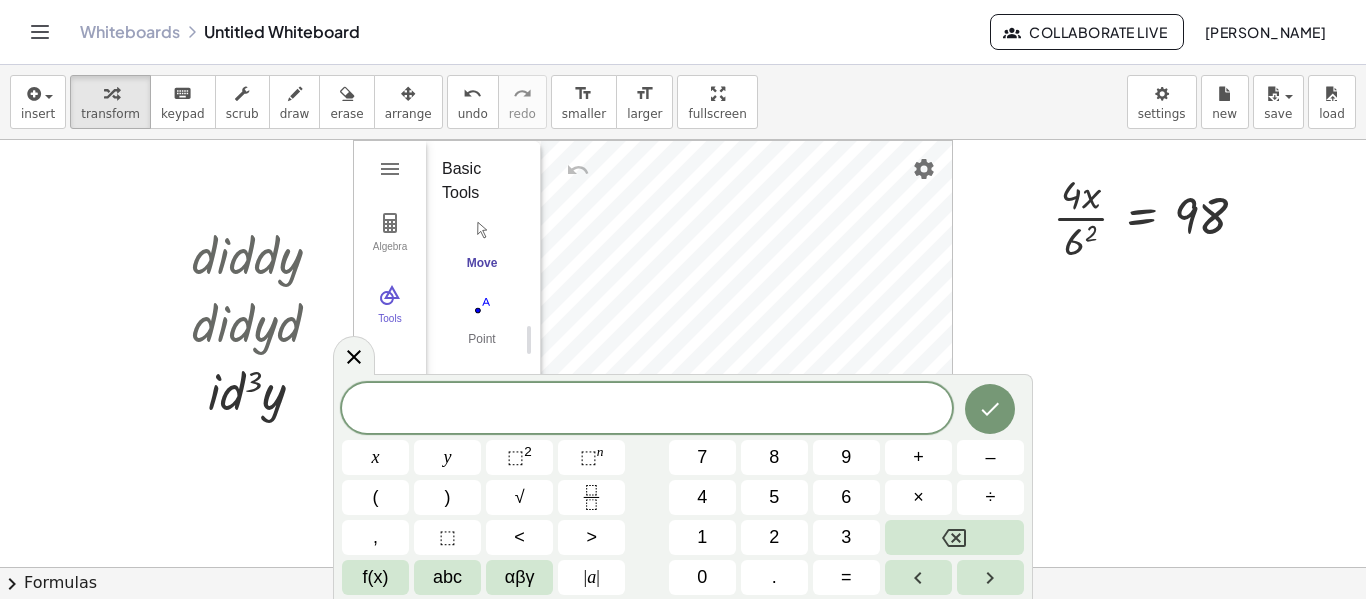
click at [1004, 258] on div at bounding box center [683, 567] width 1366 height 854
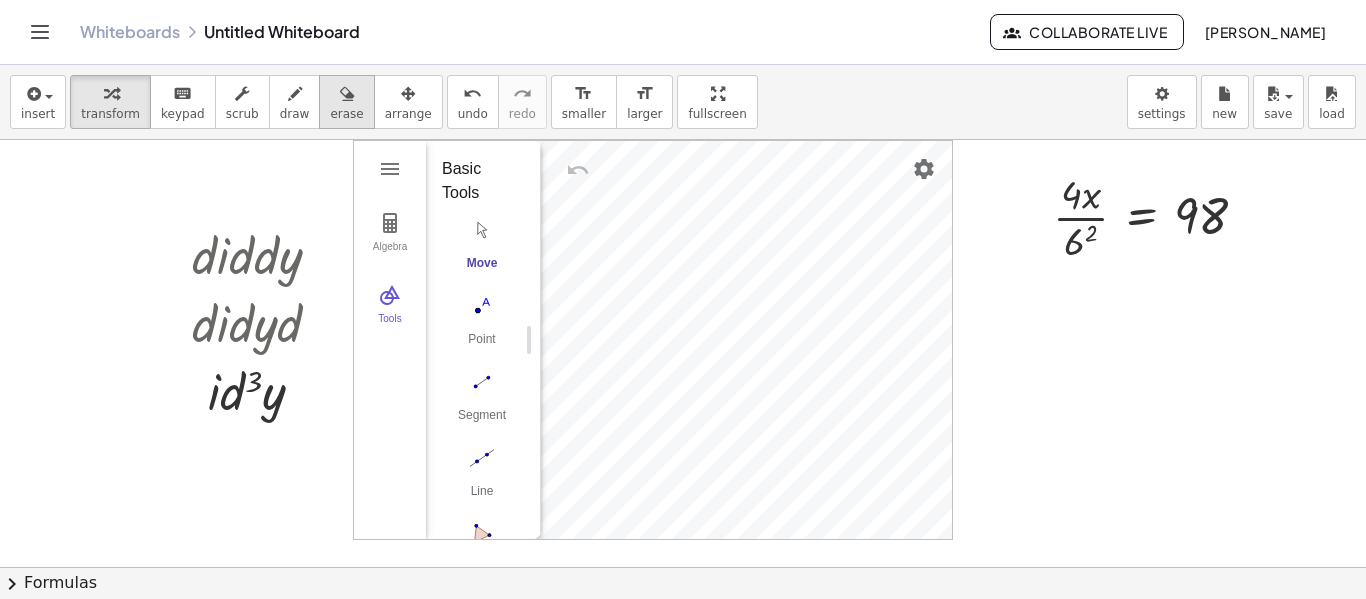
click at [348, 86] on button "erase" at bounding box center [346, 102] width 55 height 54
click at [625, 238] on div at bounding box center [683, 567] width 1366 height 854
click at [385, 95] on div "button" at bounding box center [408, 93] width 47 height 24
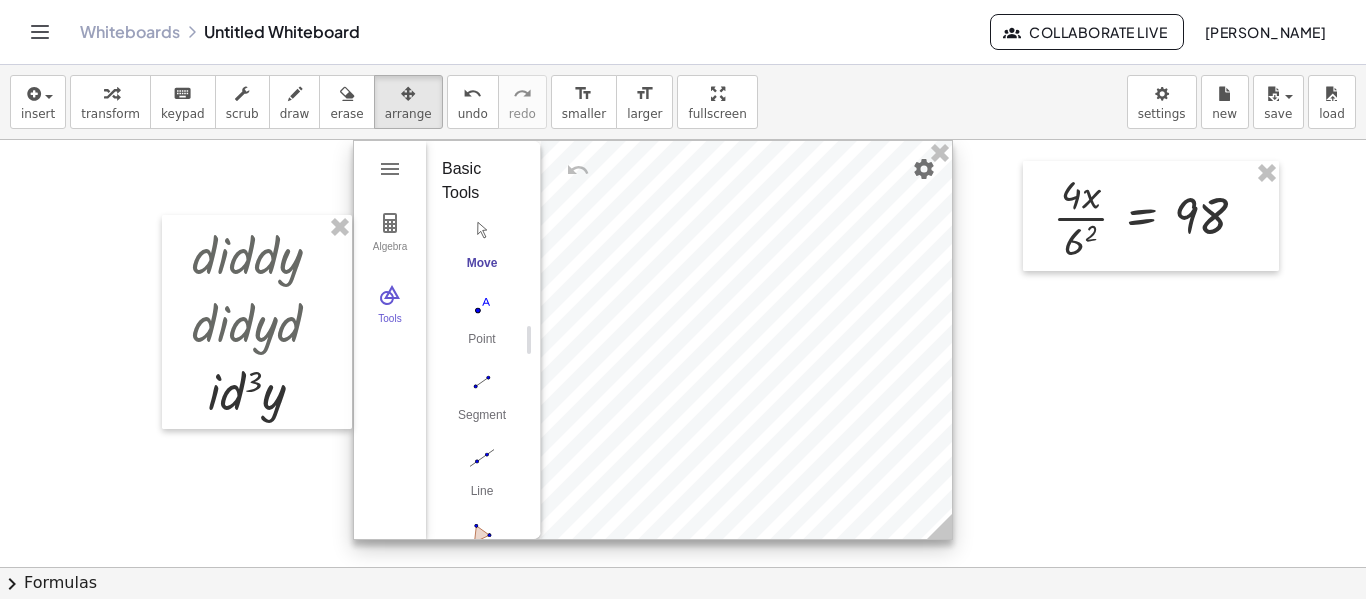
click at [654, 248] on div at bounding box center [653, 340] width 598 height 398
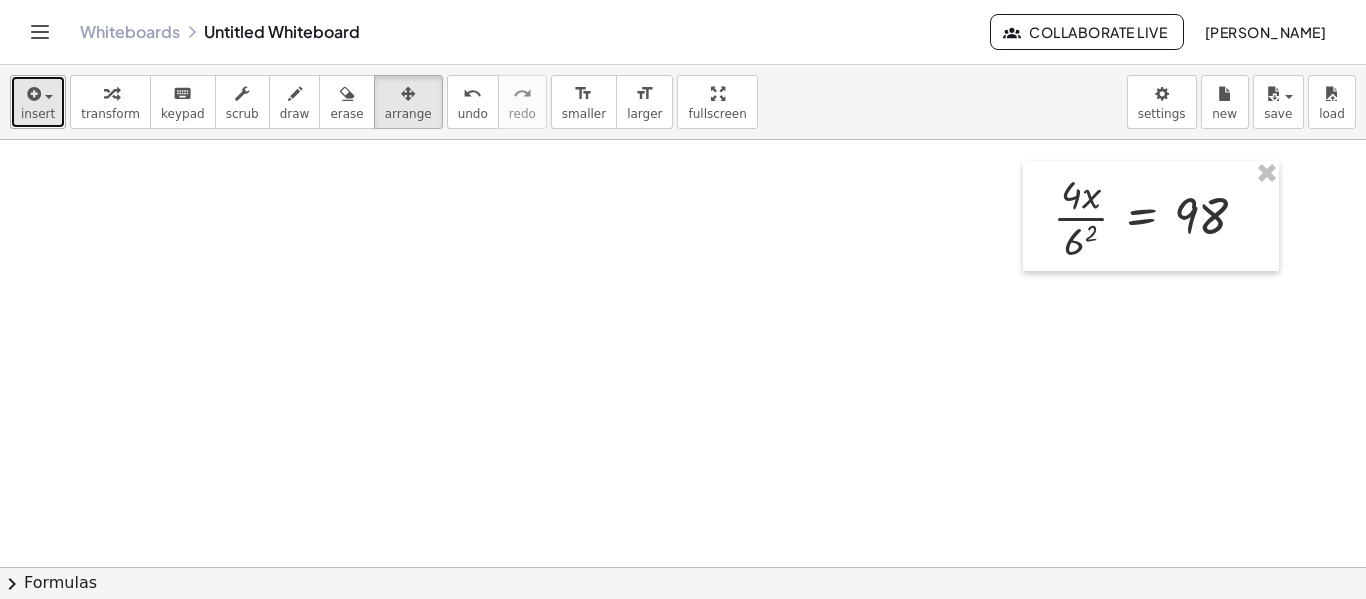
click at [43, 89] on div "button" at bounding box center [38, 93] width 34 height 24
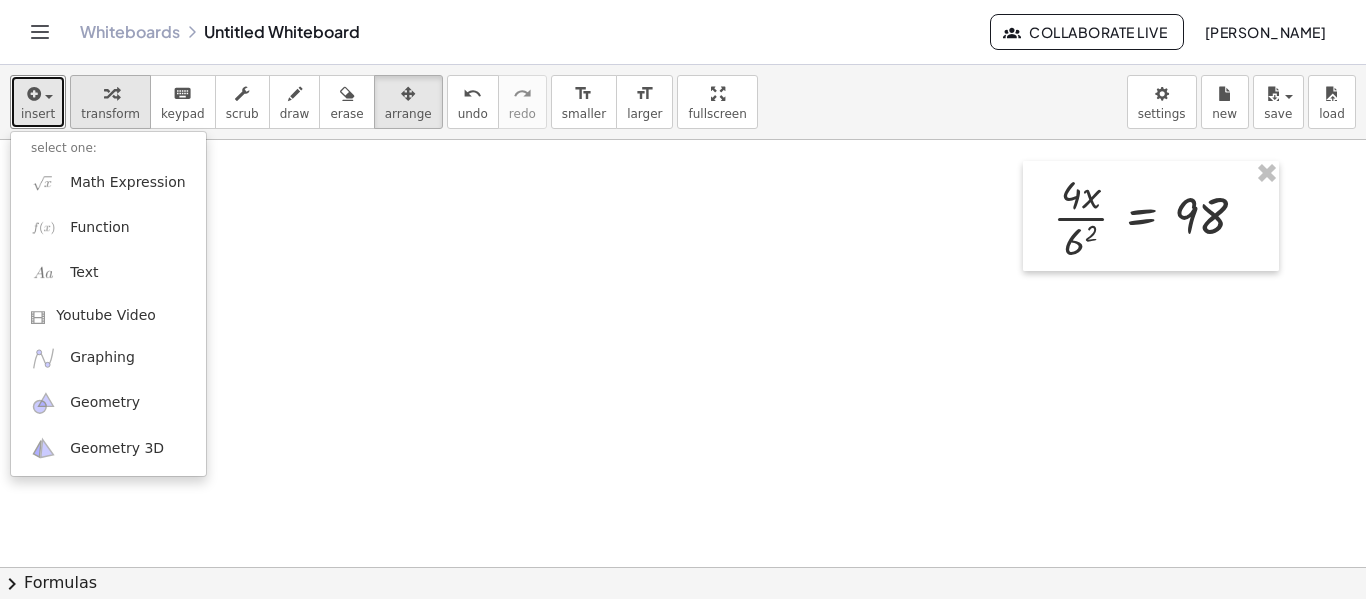
click at [121, 88] on div "button" at bounding box center [110, 93] width 59 height 24
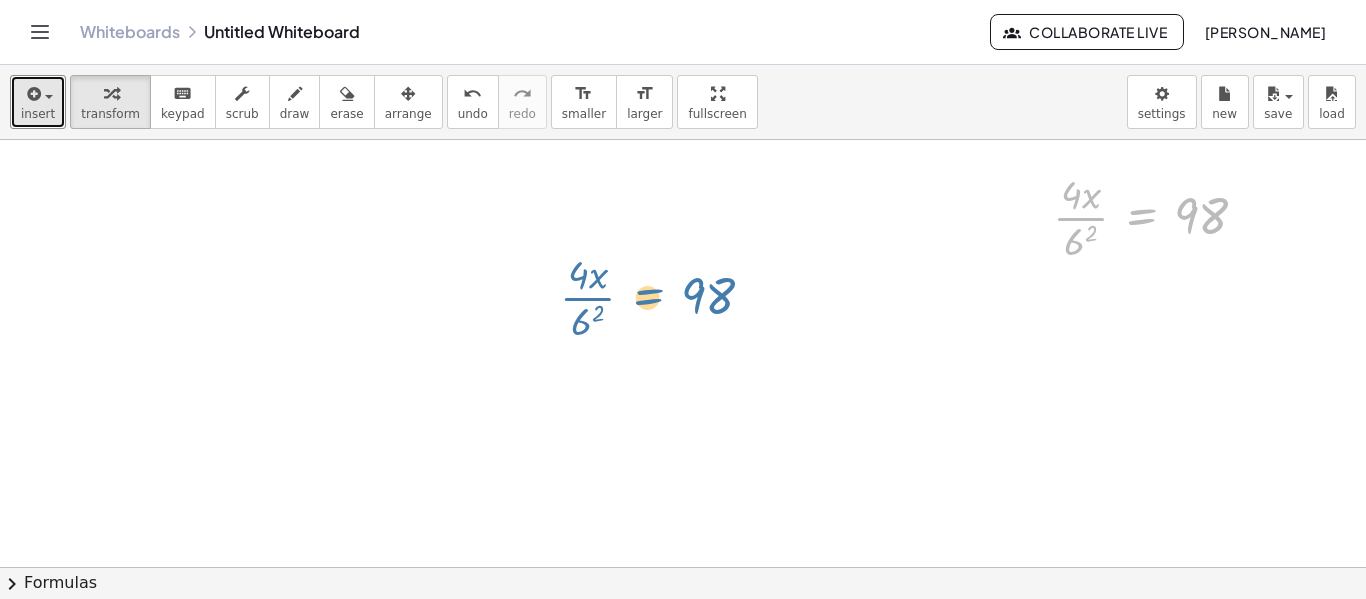
drag, startPoint x: 1135, startPoint y: 179, endPoint x: 627, endPoint y: 256, distance: 513.7
click at [627, 256] on div "· 4 · x · 6 2 = 98 · 4 · x · 6 2 = 98" at bounding box center [683, 567] width 1366 height 854
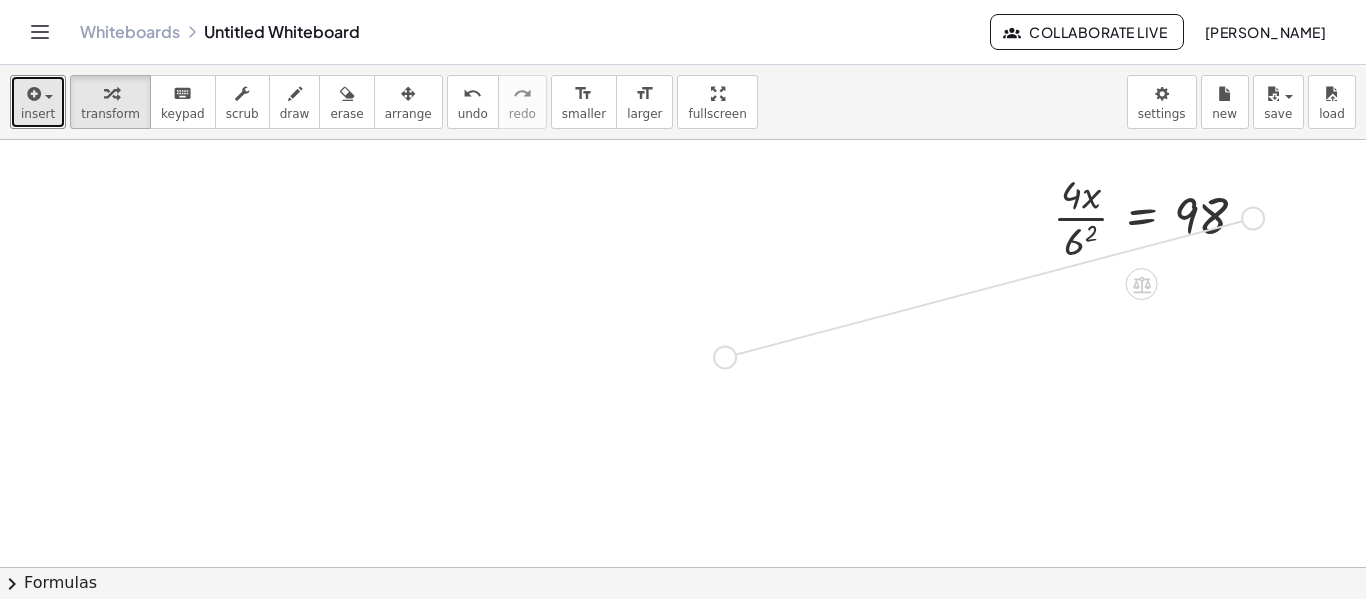
drag, startPoint x: 1247, startPoint y: 218, endPoint x: 688, endPoint y: 355, distance: 575.4
click at [688, 355] on div "· 4 · x · 6 2 = 98" at bounding box center [683, 567] width 1366 height 854
click at [1178, 220] on div at bounding box center [1158, 216] width 231 height 100
click at [383, 128] on button "arrange" at bounding box center [408, 102] width 69 height 54
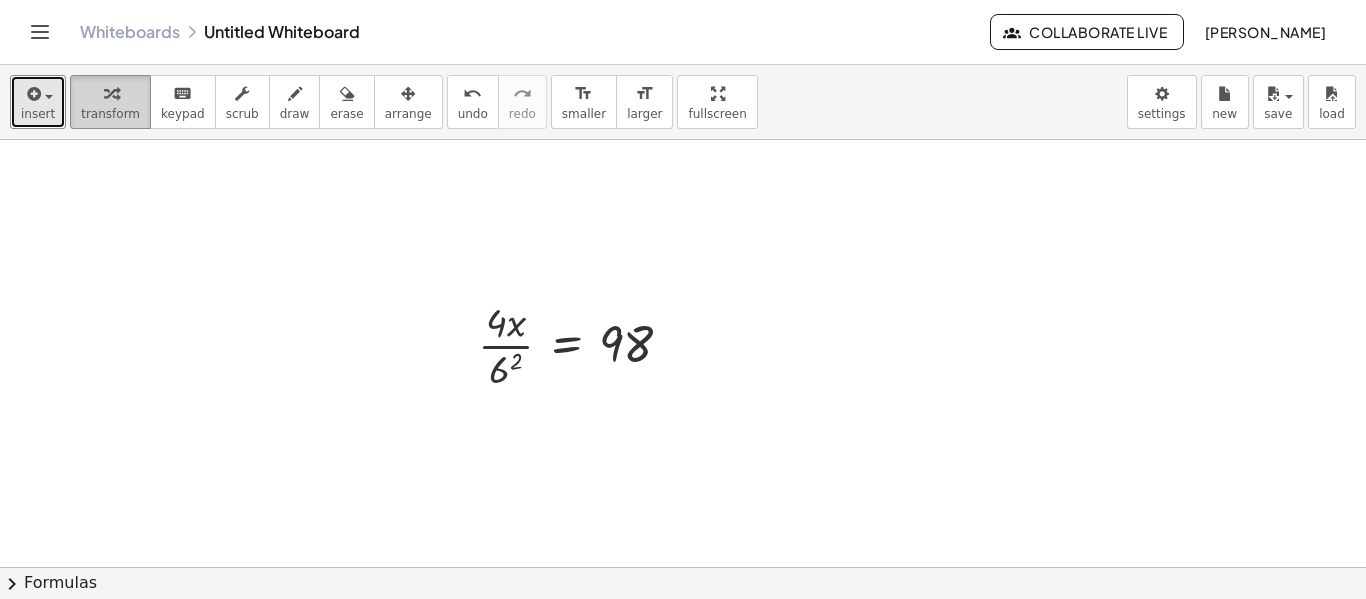
click at [104, 94] on icon "button" at bounding box center [111, 94] width 14 height 24
drag, startPoint x: 618, startPoint y: 351, endPoint x: 495, endPoint y: 325, distance: 125.7
click at [495, 325] on div at bounding box center [583, 344] width 231 height 100
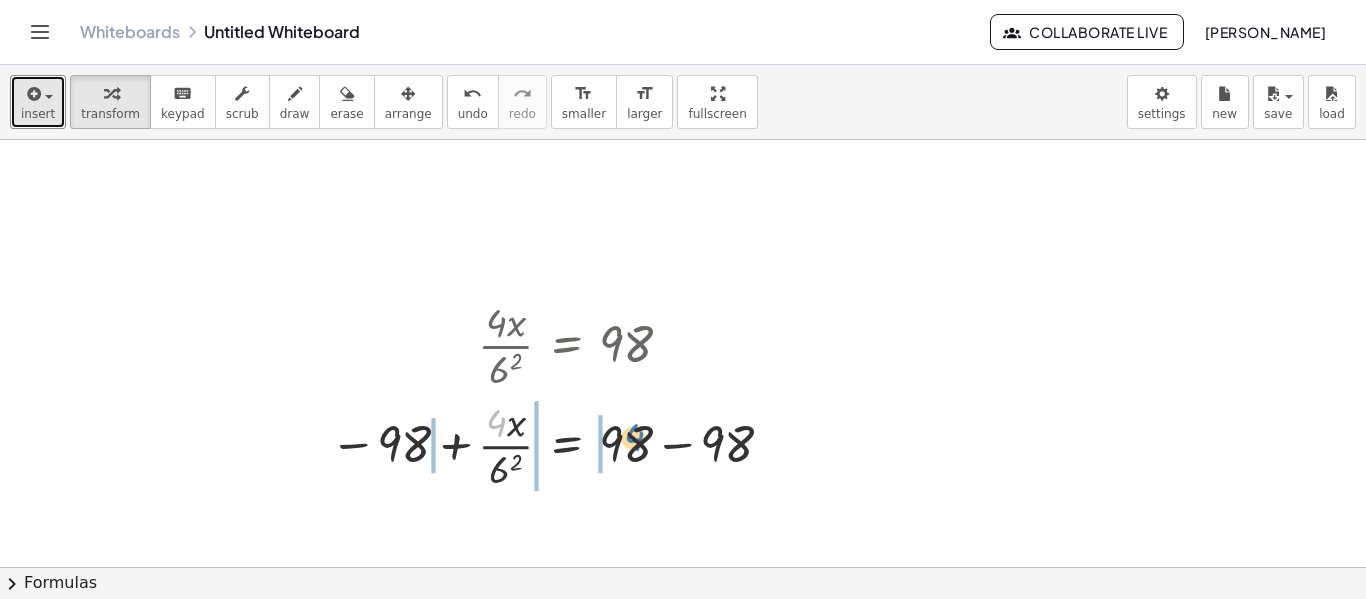
drag, startPoint x: 502, startPoint y: 422, endPoint x: 644, endPoint y: 436, distance: 142.6
click at [644, 436] on div at bounding box center [555, 444] width 471 height 100
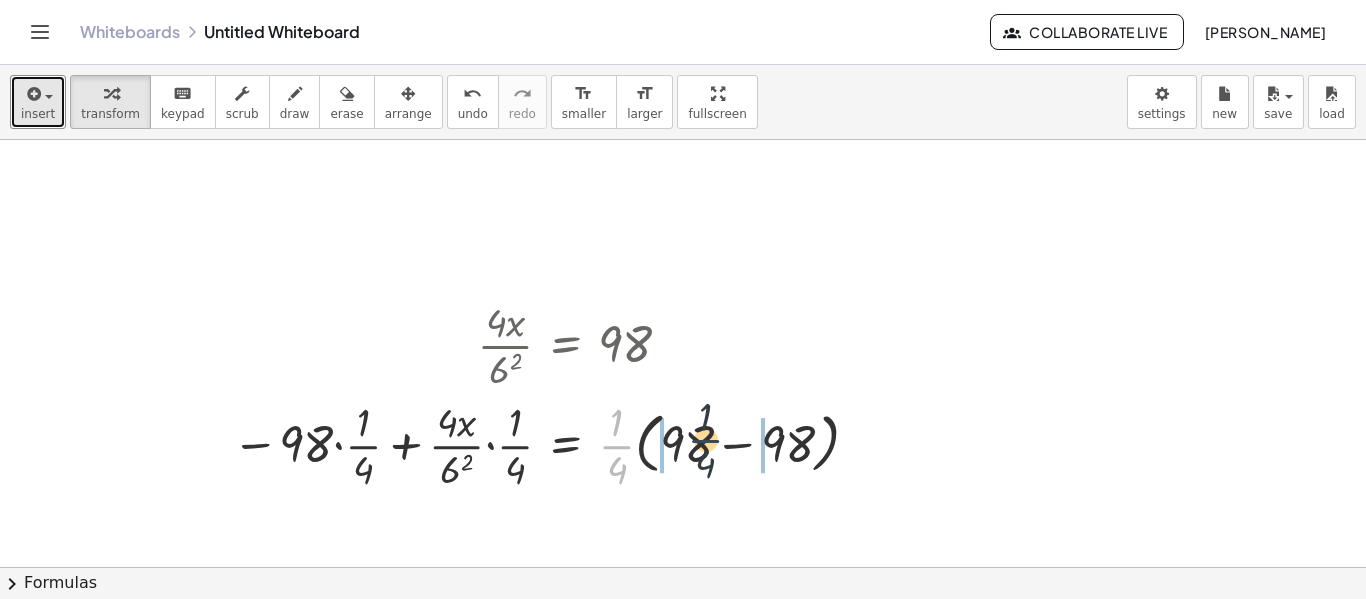
drag, startPoint x: 622, startPoint y: 448, endPoint x: 727, endPoint y: 444, distance: 105.0
click at [727, 444] on div at bounding box center [549, 444] width 655 height 100
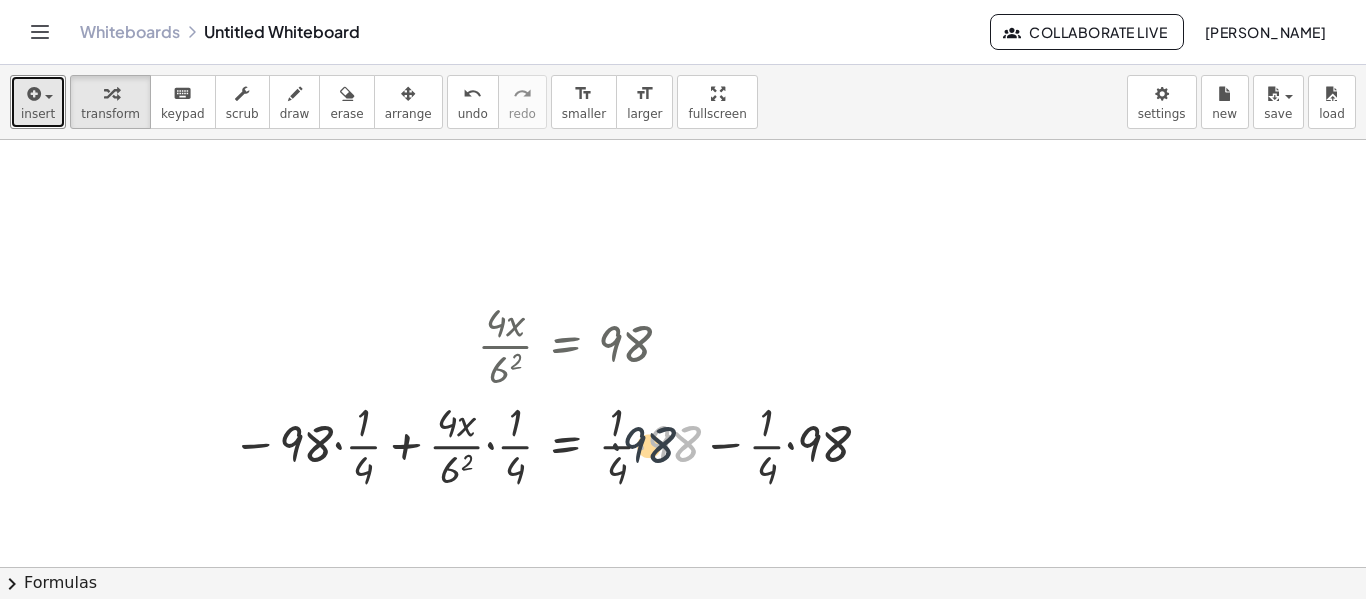
drag, startPoint x: 664, startPoint y: 447, endPoint x: 635, endPoint y: 448, distance: 29.0
click at [635, 448] on div at bounding box center [555, 444] width 666 height 100
click at [635, 447] on div at bounding box center [555, 444] width 666 height 100
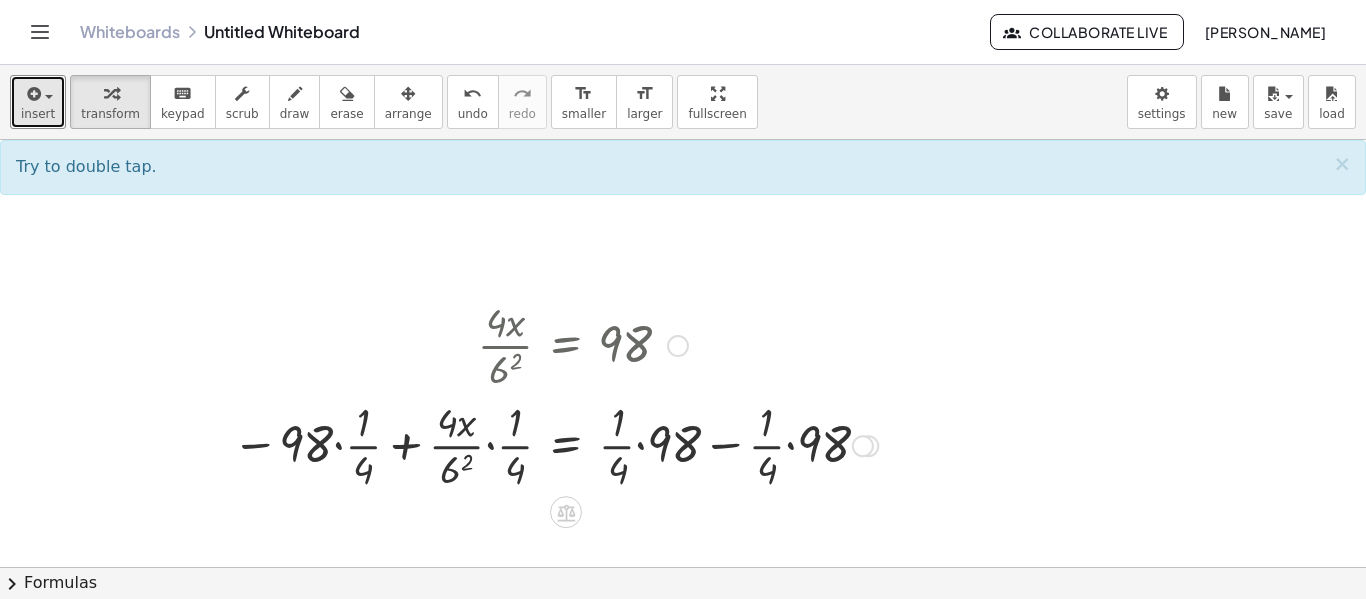
click at [640, 447] on div at bounding box center [555, 444] width 666 height 100
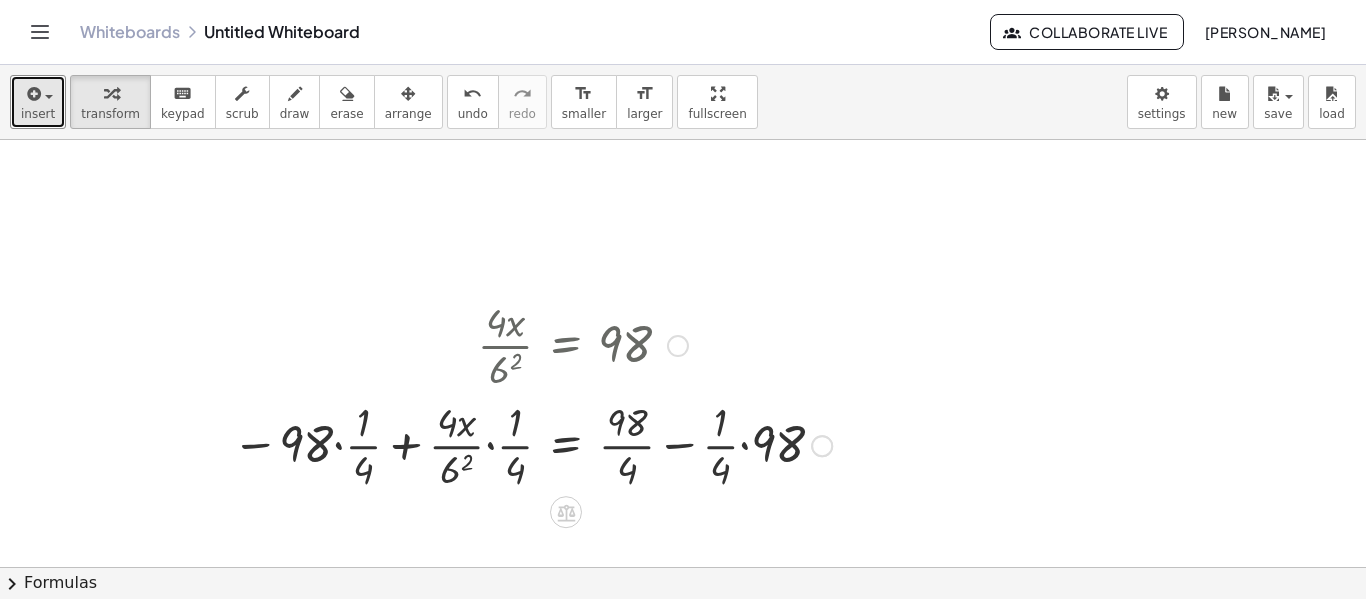
click at [748, 446] on div at bounding box center [532, 444] width 620 height 100
click at [732, 442] on div at bounding box center [509, 444] width 574 height 100
click at [624, 449] on div at bounding box center [508, 444] width 572 height 100
click at [628, 449] on div at bounding box center [507, 444] width 570 height 100
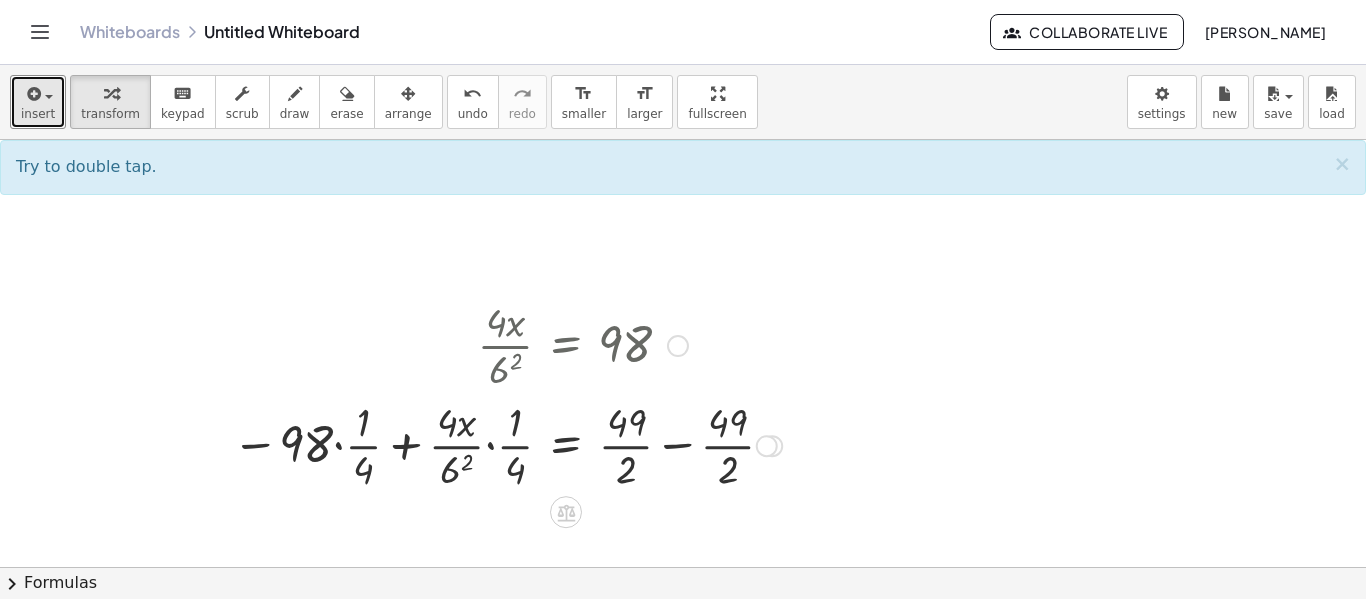
click at [670, 447] on div at bounding box center [507, 444] width 570 height 100
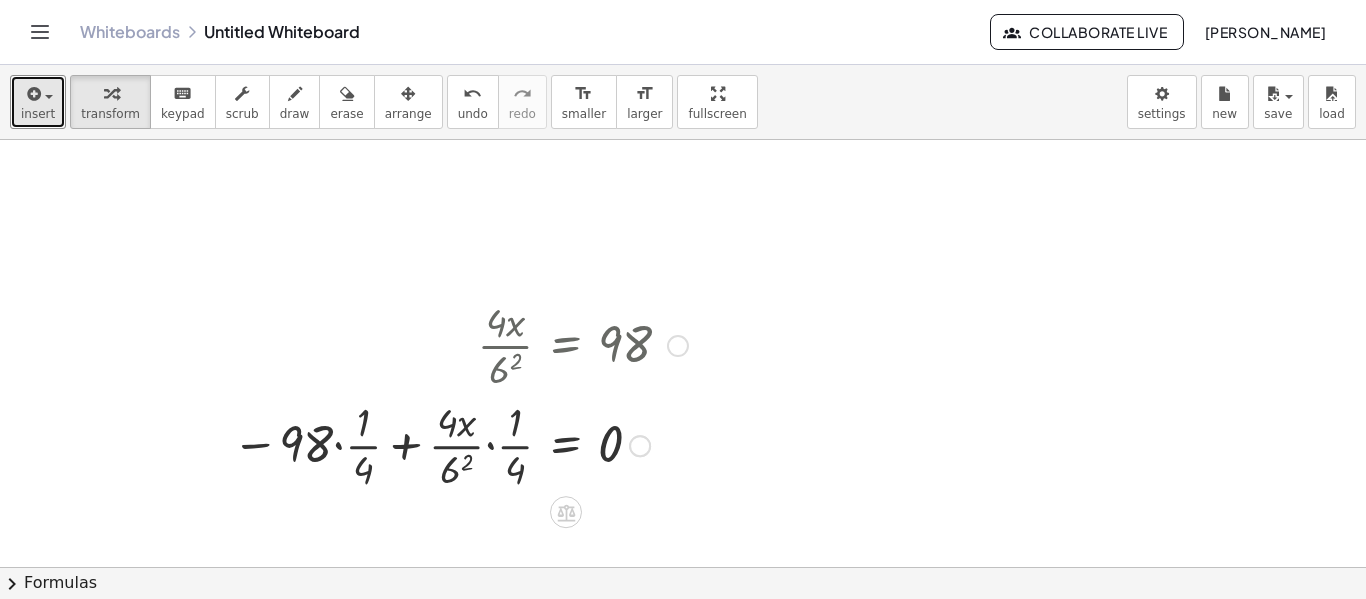
click at [489, 446] on div at bounding box center [460, 444] width 476 height 100
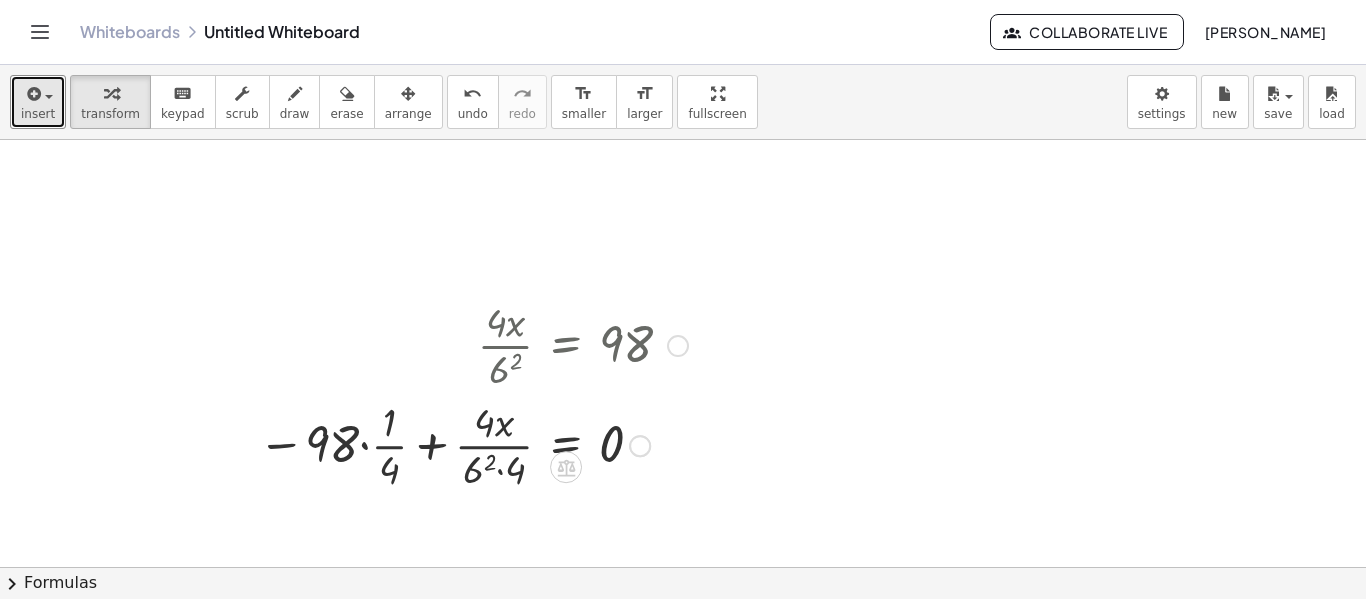
click at [366, 444] on div at bounding box center [473, 444] width 450 height 100
click at [366, 444] on div at bounding box center [496, 444] width 404 height 100
click at [388, 445] on div at bounding box center [497, 444] width 402 height 100
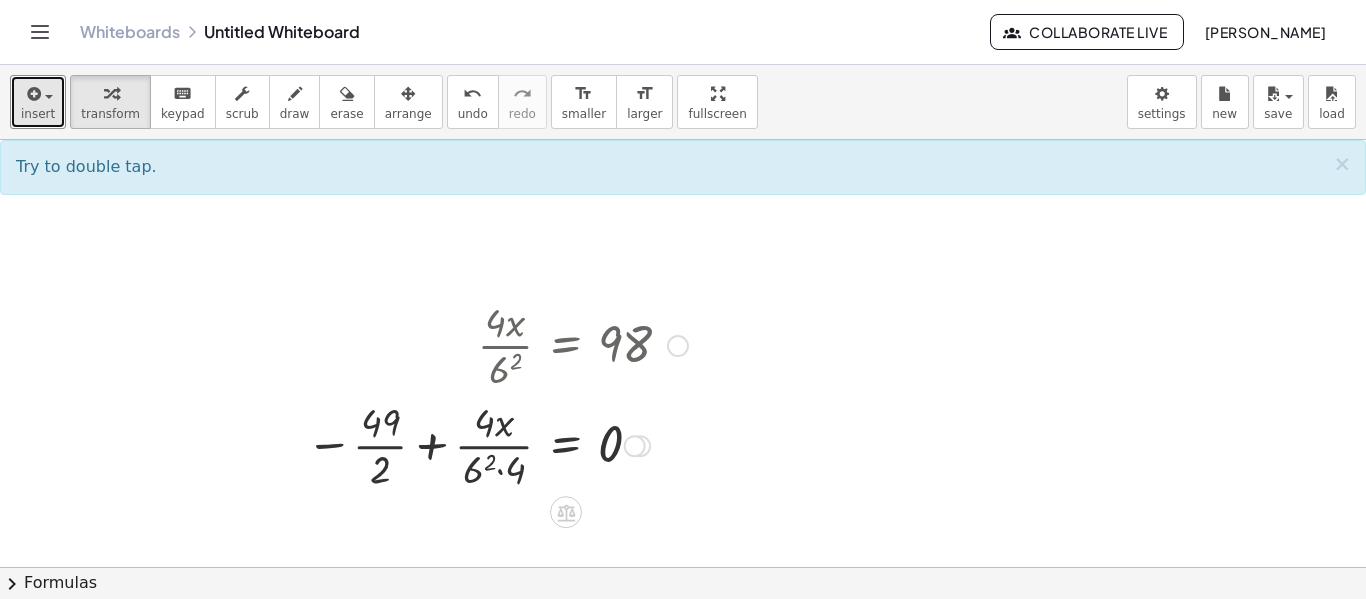
click at [423, 446] on div at bounding box center [497, 444] width 402 height 100
click at [474, 458] on div at bounding box center [497, 444] width 402 height 100
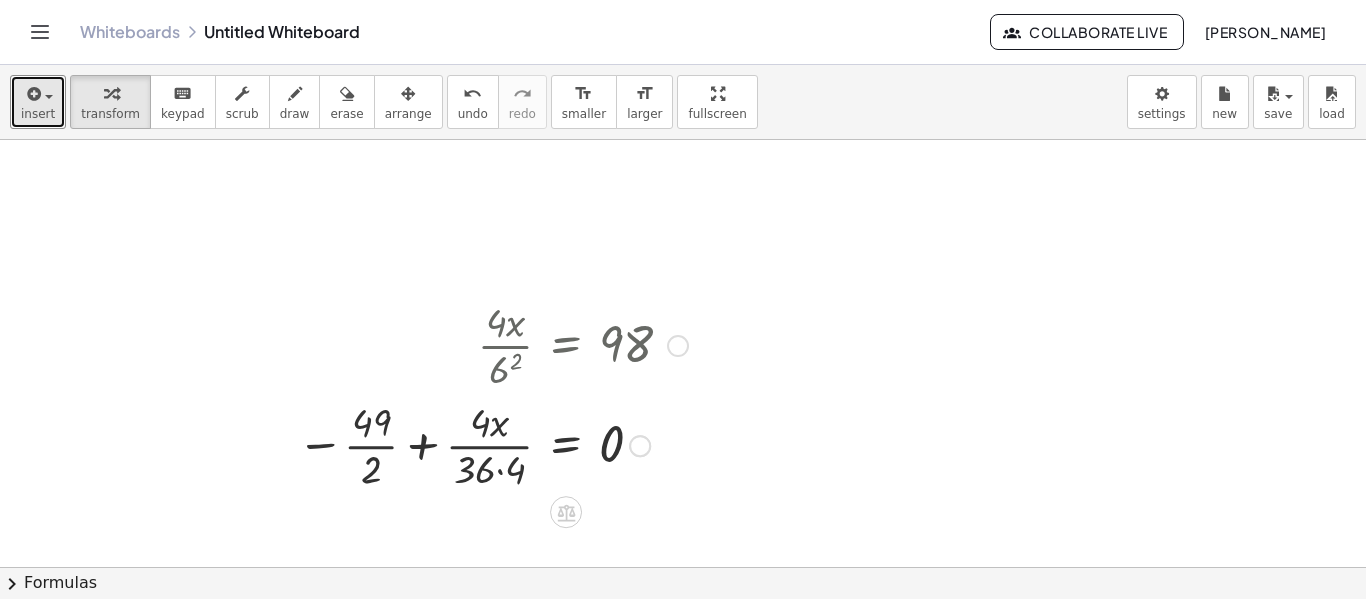
click at [483, 471] on div at bounding box center [492, 444] width 411 height 100
click at [498, 472] on div at bounding box center [492, 444] width 411 height 100
click at [496, 416] on div at bounding box center [501, 444] width 393 height 100
click at [499, 437] on div at bounding box center [501, 444] width 393 height 100
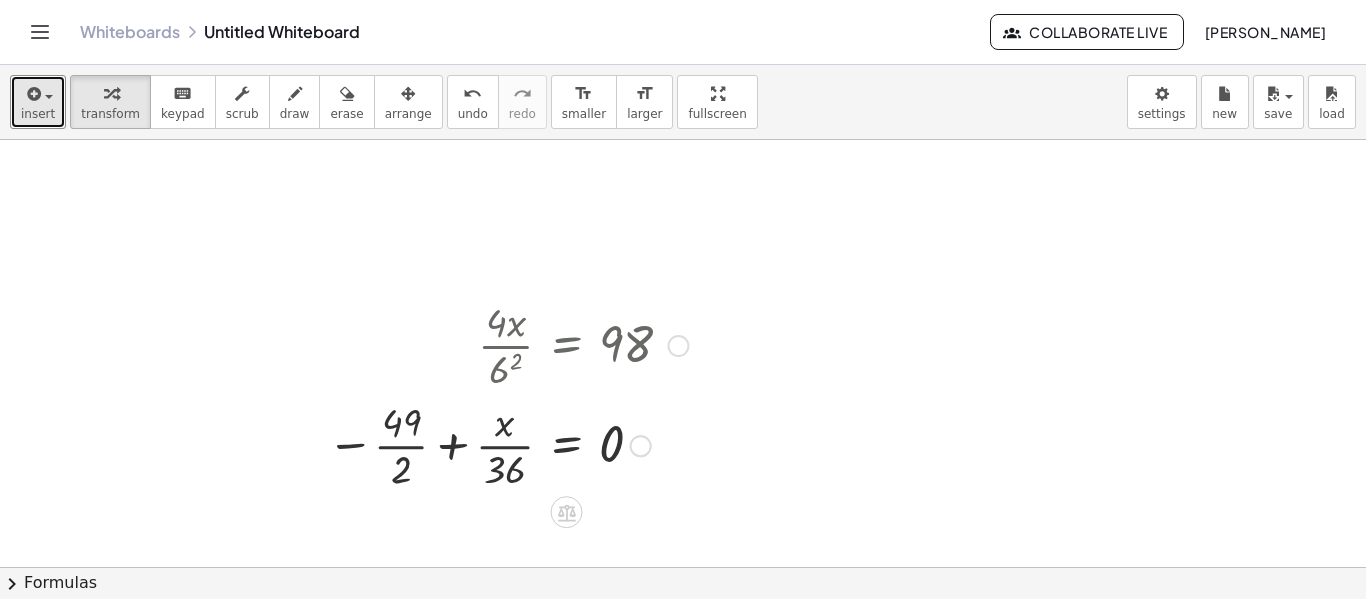
click at [397, 435] on div at bounding box center [507, 444] width 381 height 100
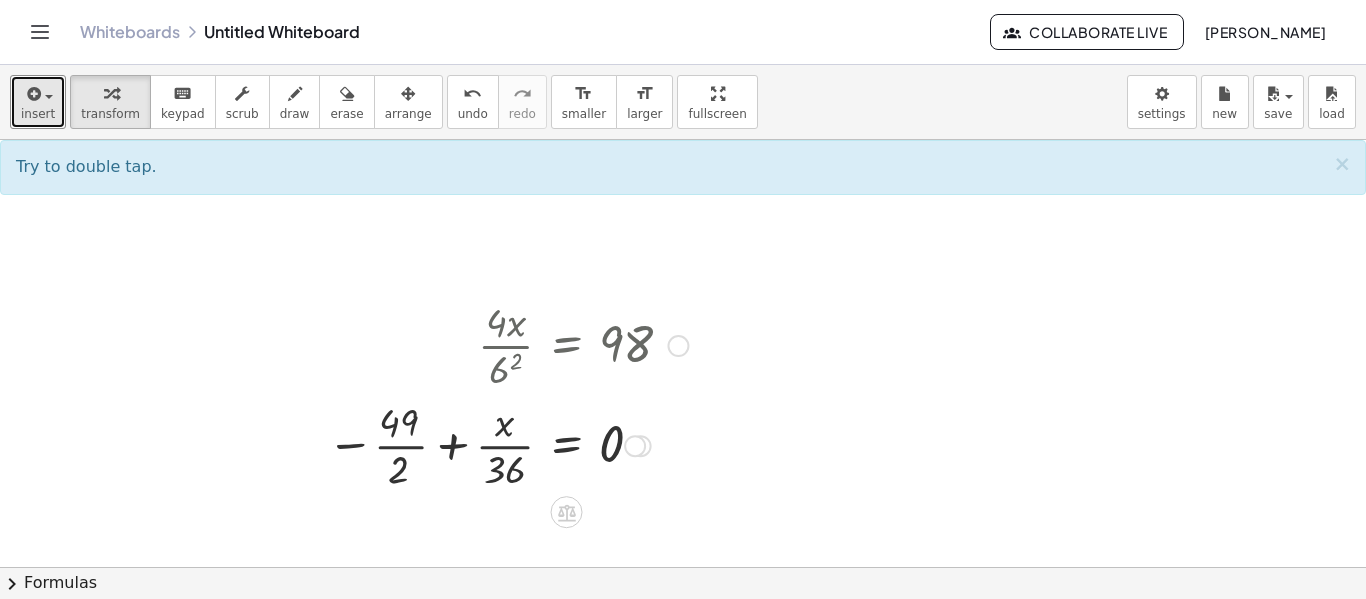
click at [449, 448] on div at bounding box center [507, 444] width 381 height 100
drag, startPoint x: 403, startPoint y: 471, endPoint x: 488, endPoint y: 476, distance: 85.1
click at [488, 476] on div at bounding box center [507, 444] width 381 height 100
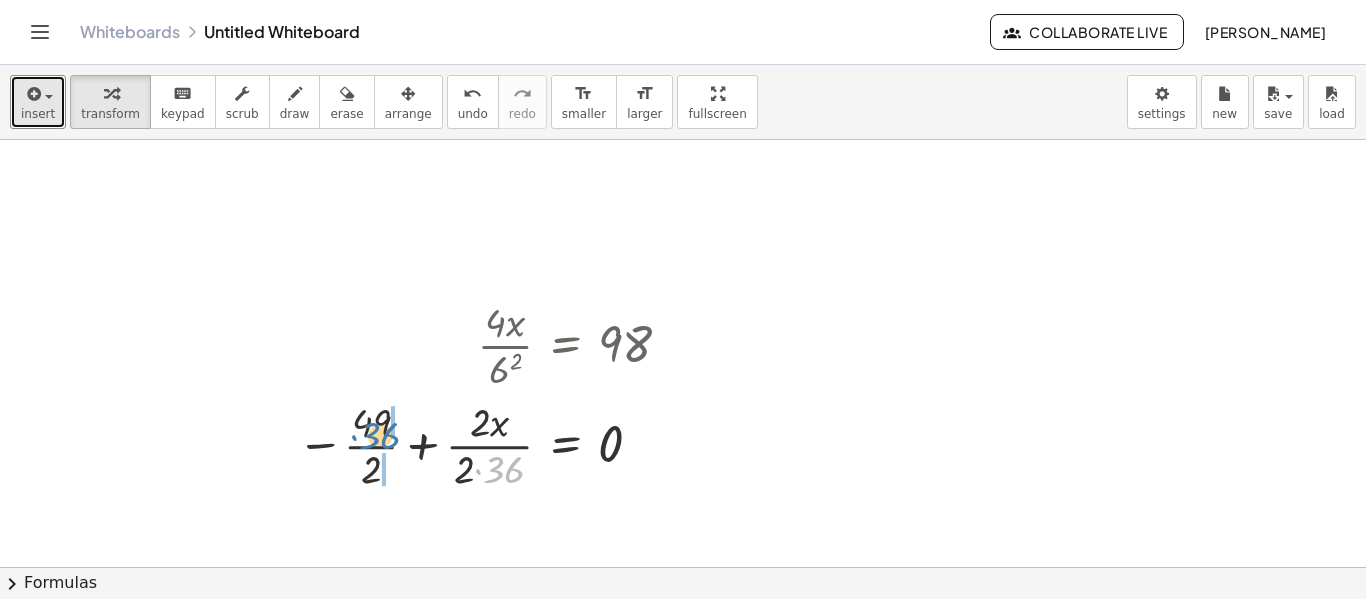
drag, startPoint x: 497, startPoint y: 476, endPoint x: 368, endPoint y: 441, distance: 133.6
click at [368, 441] on div at bounding box center [492, 444] width 411 height 100
click at [346, 429] on div at bounding box center [467, 444] width 462 height 100
click at [350, 468] on div at bounding box center [472, 444] width 452 height 100
click at [485, 465] on div at bounding box center [472, 444] width 452 height 100
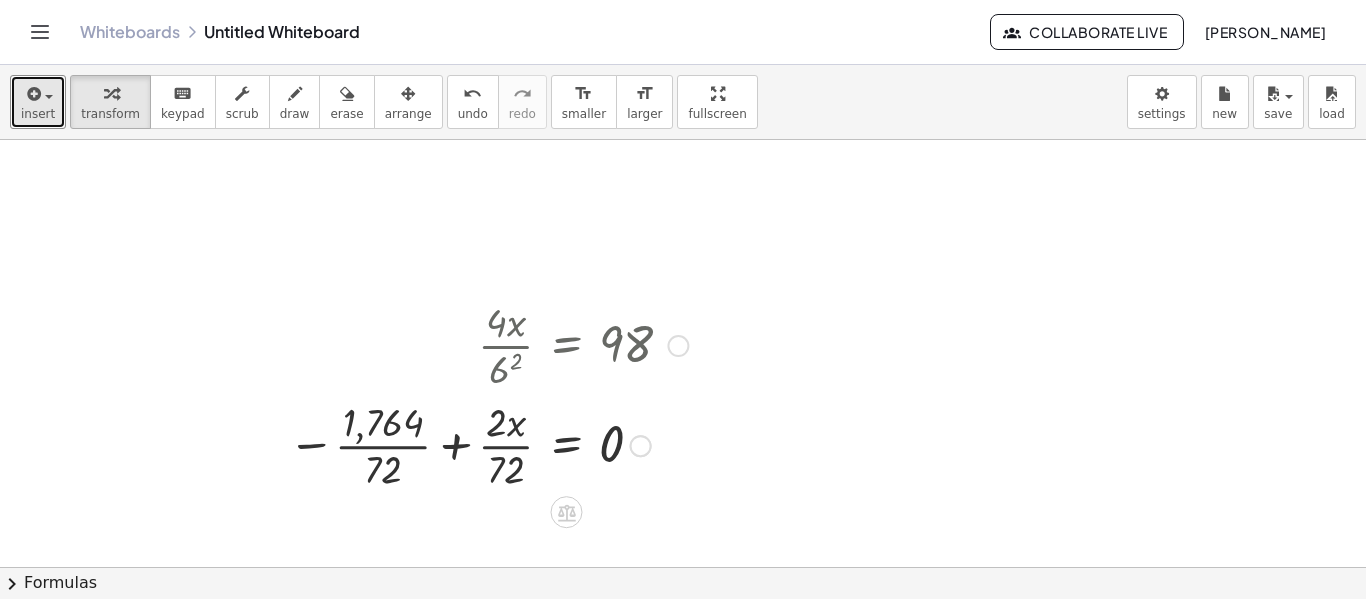
click at [485, 465] on div at bounding box center [488, 444] width 420 height 100
click at [458, 98] on div "undo" at bounding box center [473, 93] width 30 height 24
click at [456, 437] on div at bounding box center [488, 444] width 420 height 100
click at [465, 413] on div at bounding box center [507, 444] width 381 height 100
click at [469, 431] on div at bounding box center [507, 444] width 381 height 100
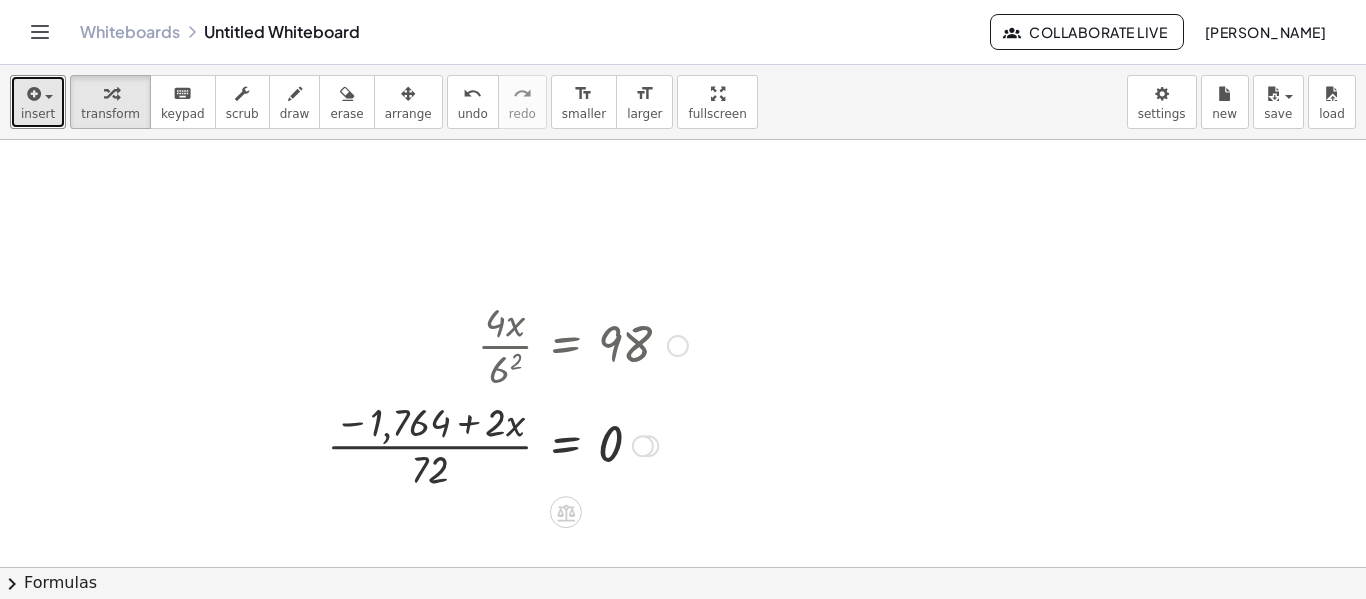
click at [423, 422] on div at bounding box center [507, 444] width 381 height 100
click at [398, 447] on div at bounding box center [507, 444] width 381 height 100
drag, startPoint x: 405, startPoint y: 419, endPoint x: 424, endPoint y: 466, distance: 50.7
click at [424, 466] on div at bounding box center [507, 444] width 381 height 100
drag, startPoint x: 498, startPoint y: 423, endPoint x: 678, endPoint y: 441, distance: 180.8
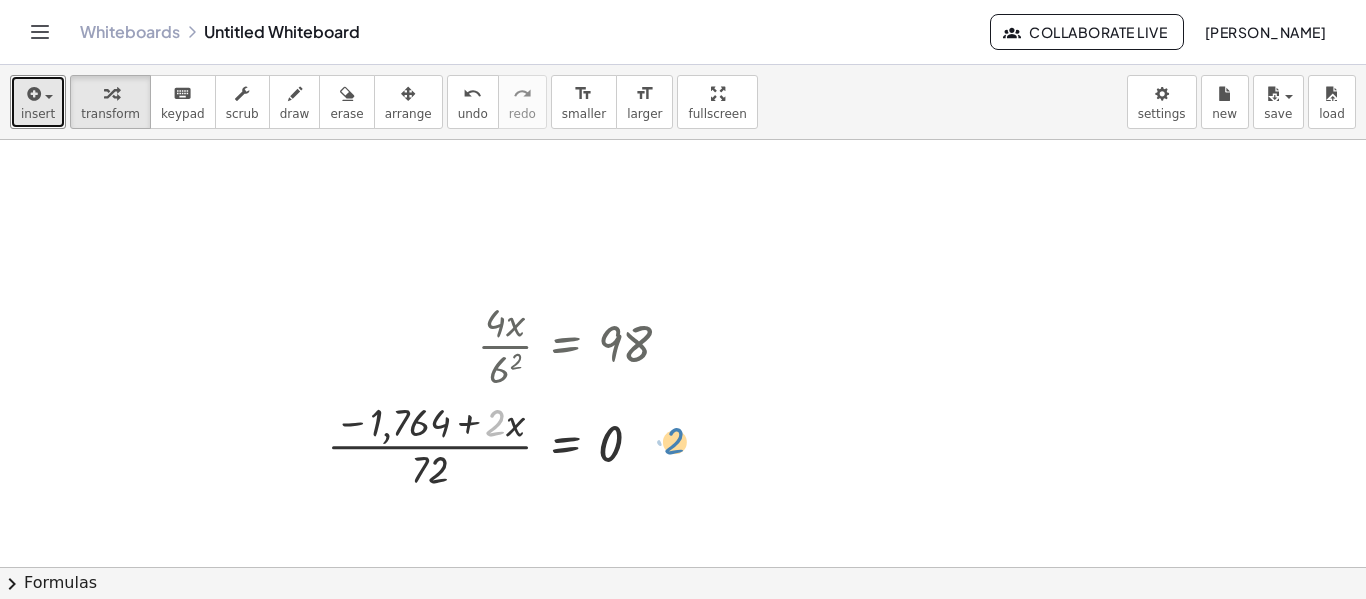
click at [678, 441] on div at bounding box center [507, 444] width 381 height 100
drag, startPoint x: 493, startPoint y: 420, endPoint x: 577, endPoint y: 439, distance: 86.1
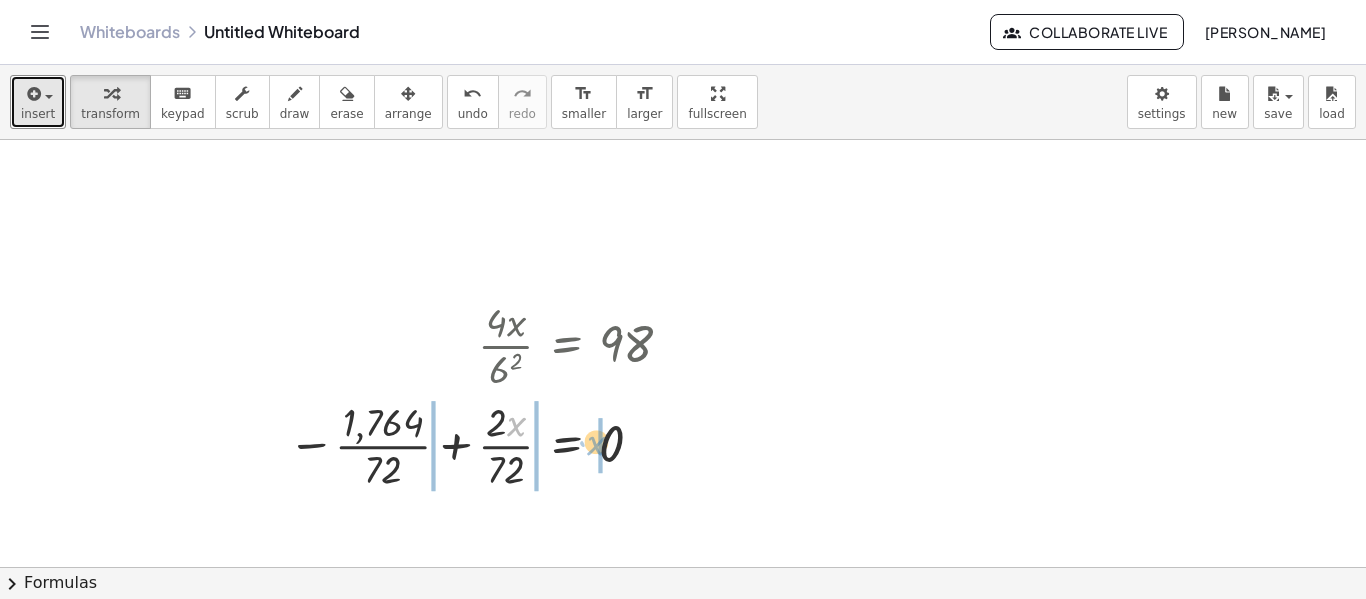
drag, startPoint x: 512, startPoint y: 431, endPoint x: 594, endPoint y: 451, distance: 84.4
click at [594, 451] on div at bounding box center [488, 444] width 420 height 100
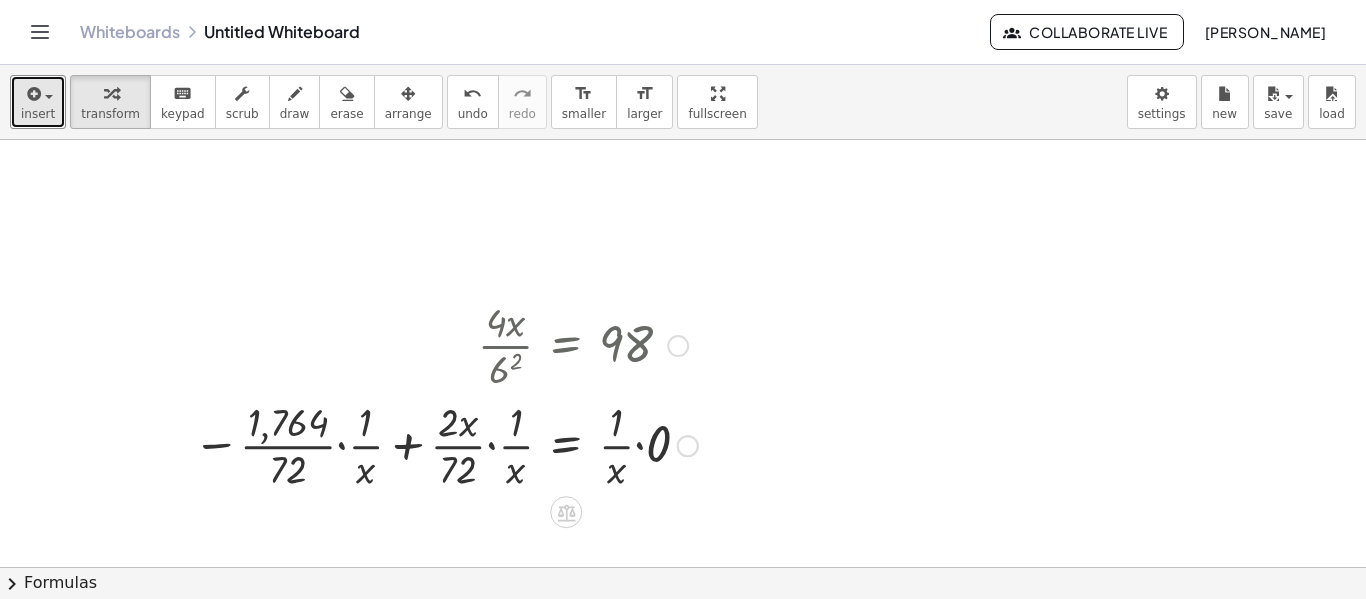
click at [480, 432] on div at bounding box center [445, 444] width 525 height 100
click at [488, 444] on div at bounding box center [445, 444] width 525 height 100
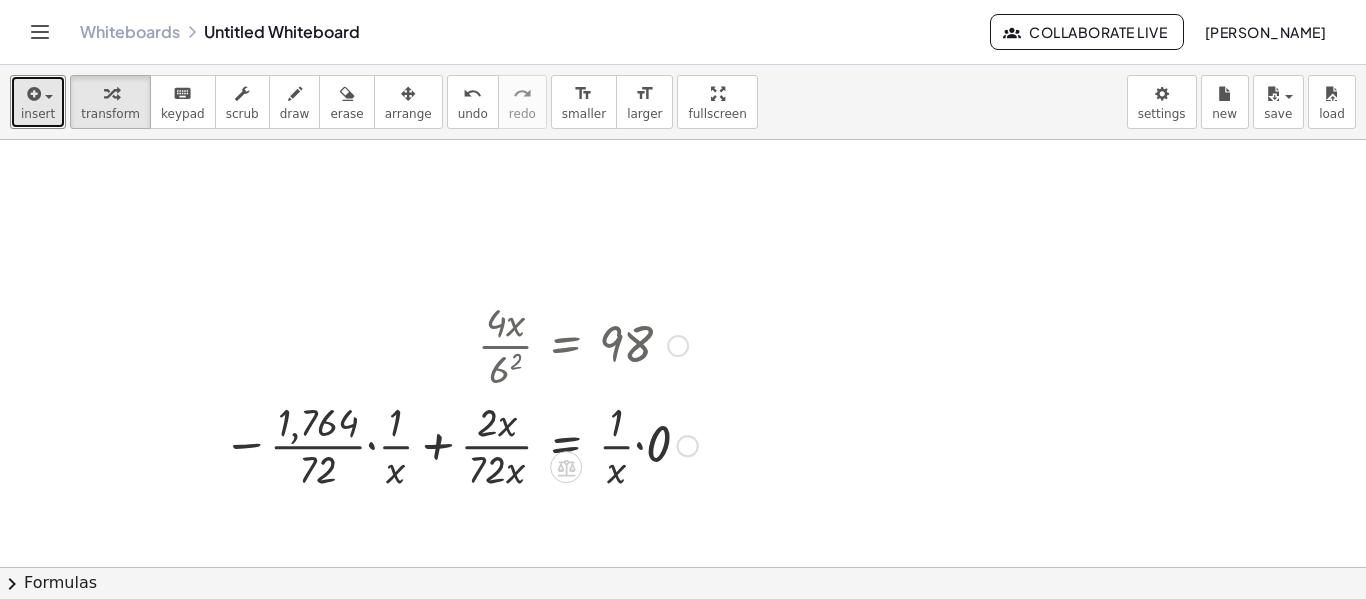
click at [441, 446] on div at bounding box center [460, 444] width 495 height 100
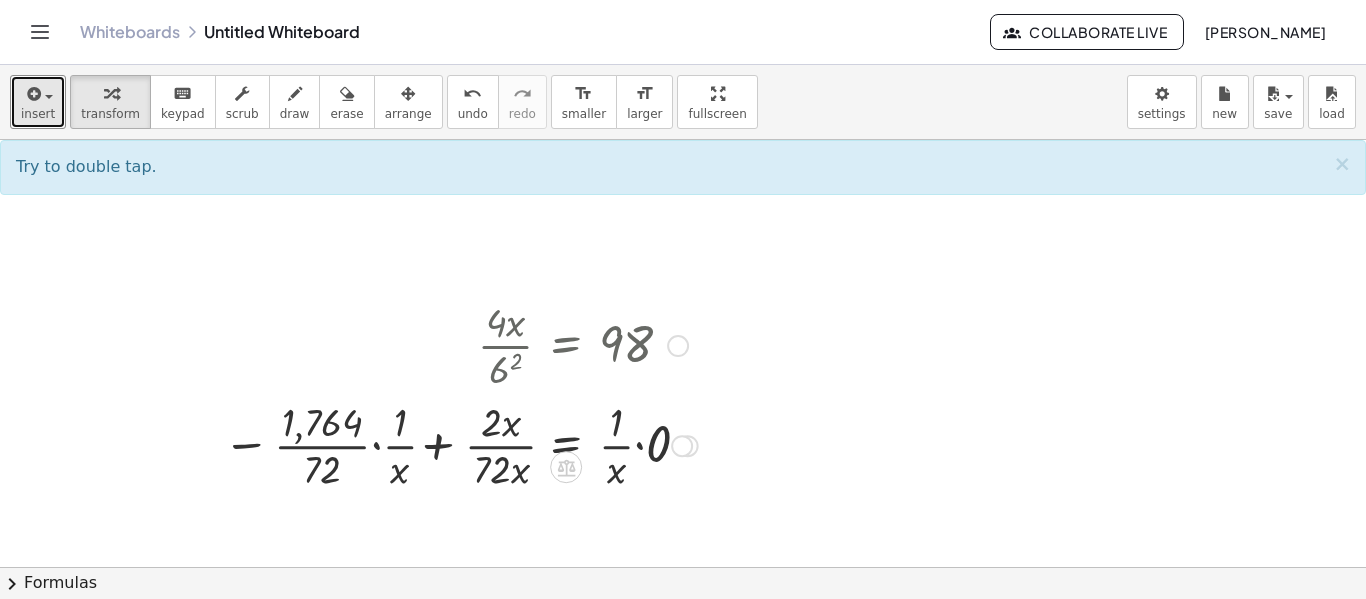
click at [441, 446] on div at bounding box center [460, 444] width 495 height 100
click at [390, 448] on div at bounding box center [460, 444] width 495 height 100
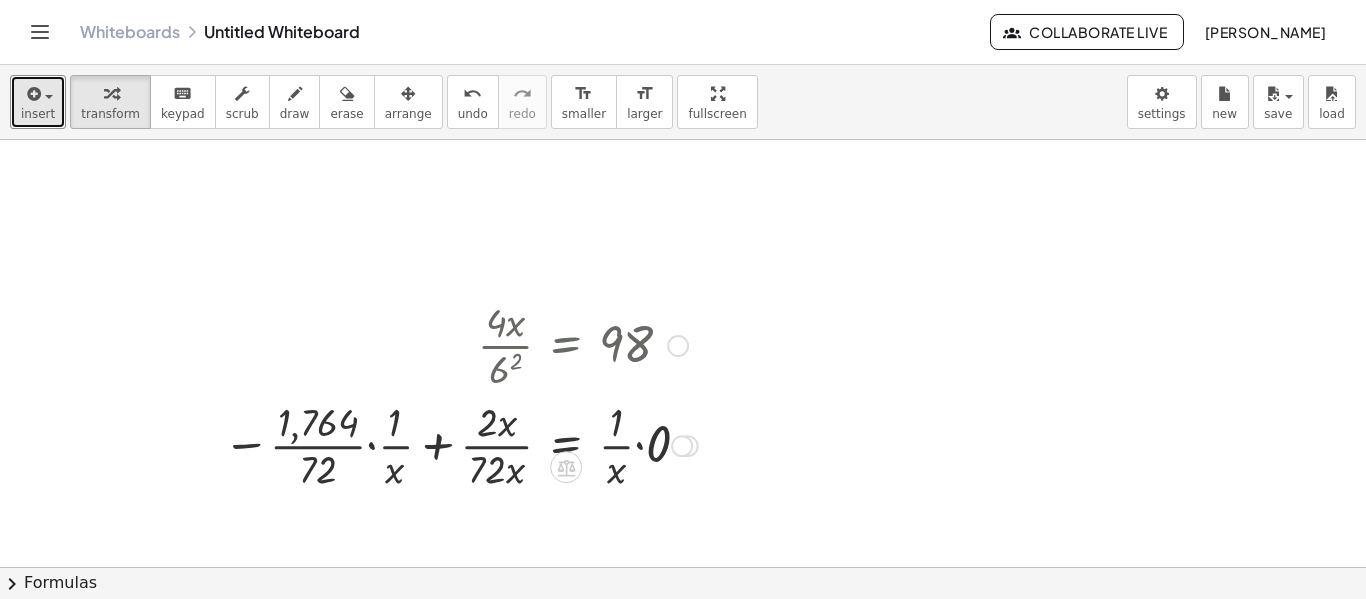
click at [373, 448] on div at bounding box center [460, 444] width 495 height 100
click at [429, 444] on div at bounding box center [483, 444] width 447 height 100
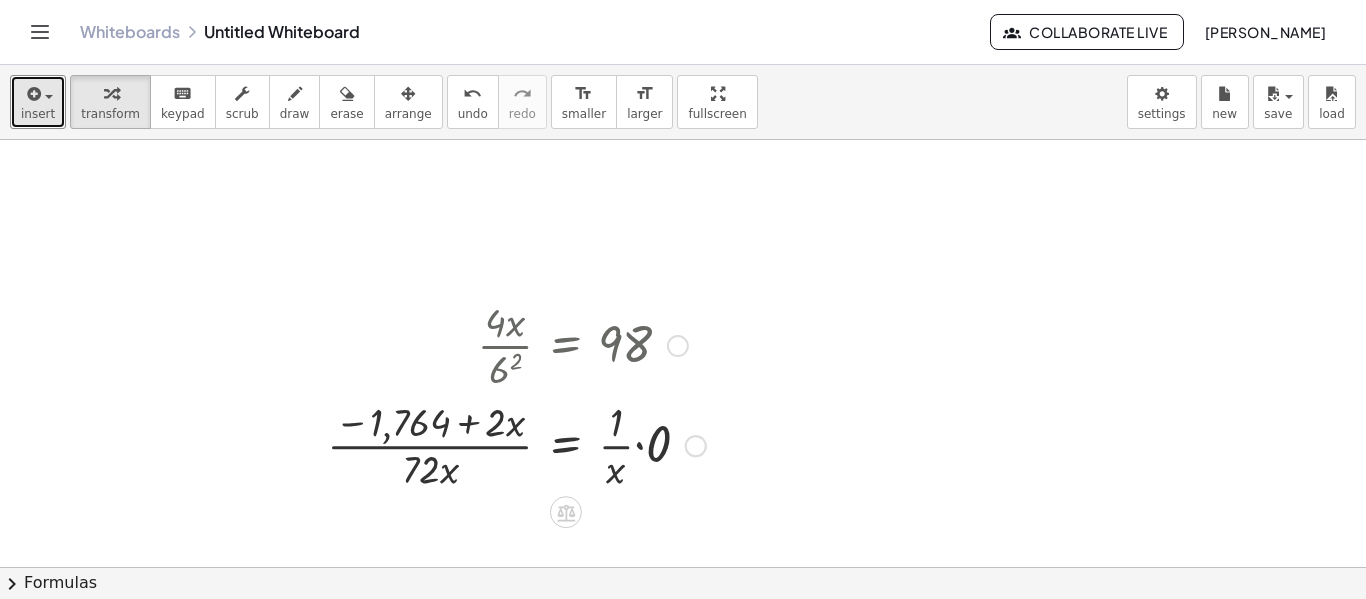
click at [469, 429] on div at bounding box center [516, 444] width 399 height 100
click at [469, 443] on div at bounding box center [516, 444] width 399 height 100
click at [472, 450] on div at bounding box center [516, 444] width 399 height 100
click at [631, 438] on div at bounding box center [516, 444] width 399 height 100
click at [635, 441] on div at bounding box center [516, 444] width 399 height 100
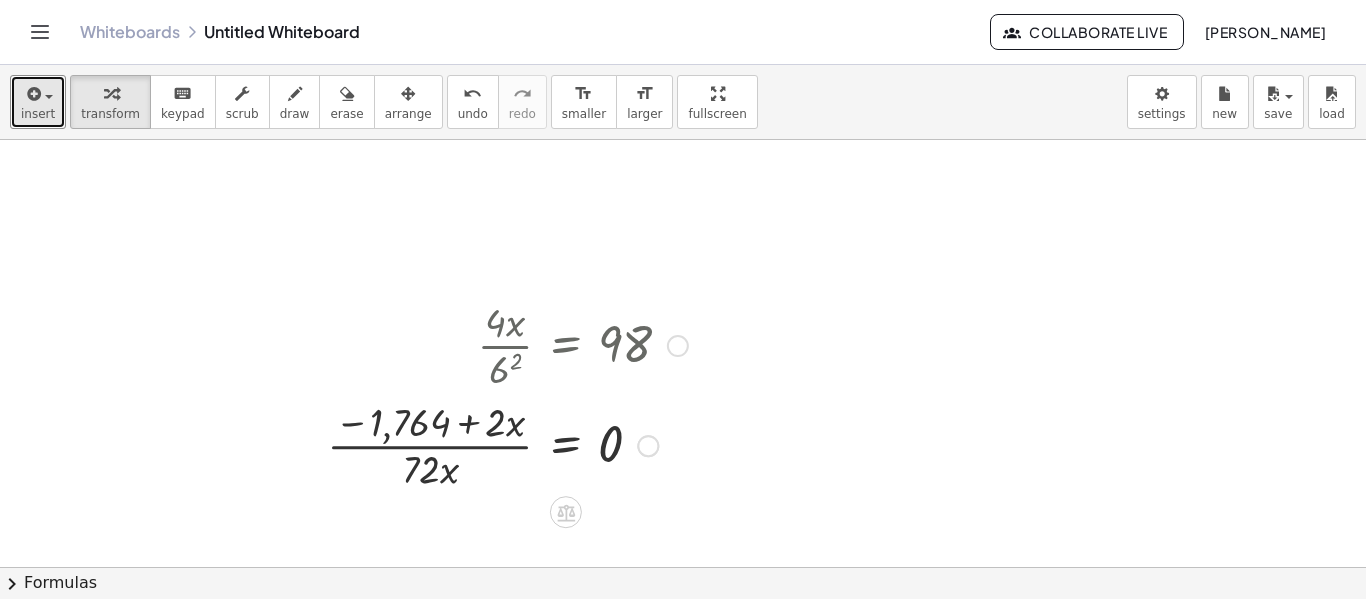
click at [478, 438] on div at bounding box center [507, 444] width 381 height 100
click at [401, 84] on icon "button" at bounding box center [408, 94] width 14 height 24
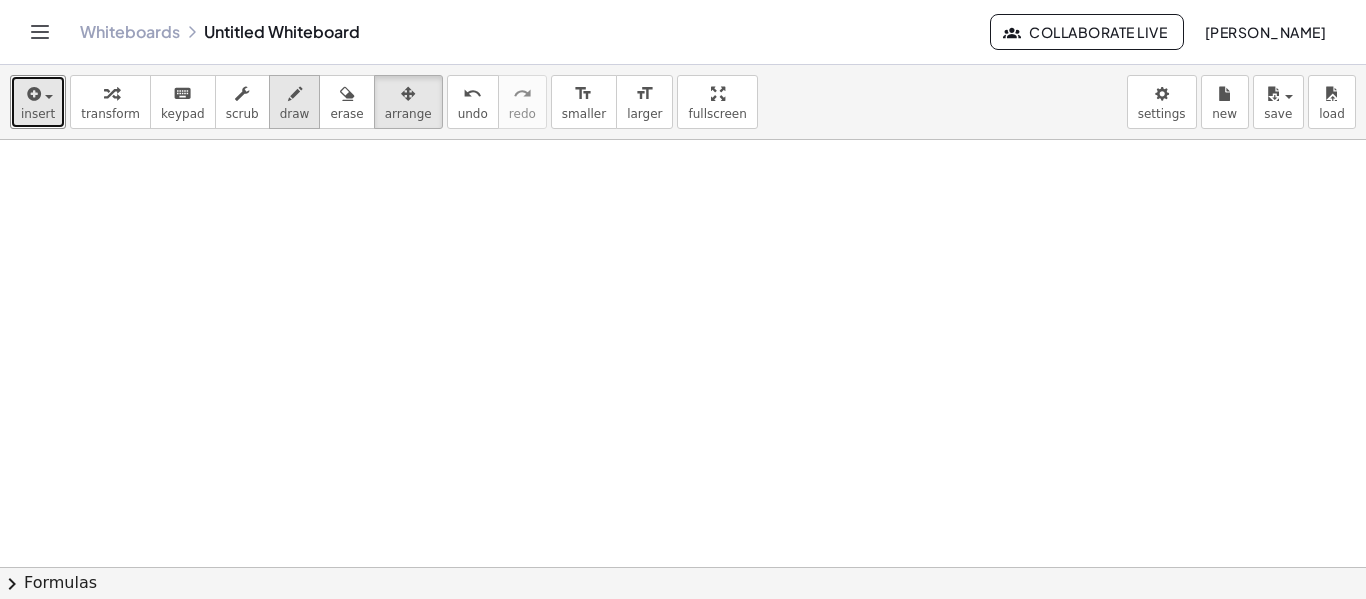
click at [280, 93] on div "button" at bounding box center [295, 93] width 30 height 24
drag, startPoint x: 496, startPoint y: 270, endPoint x: 449, endPoint y: 280, distance: 48.0
click at [449, 280] on div at bounding box center [683, 567] width 1366 height 854
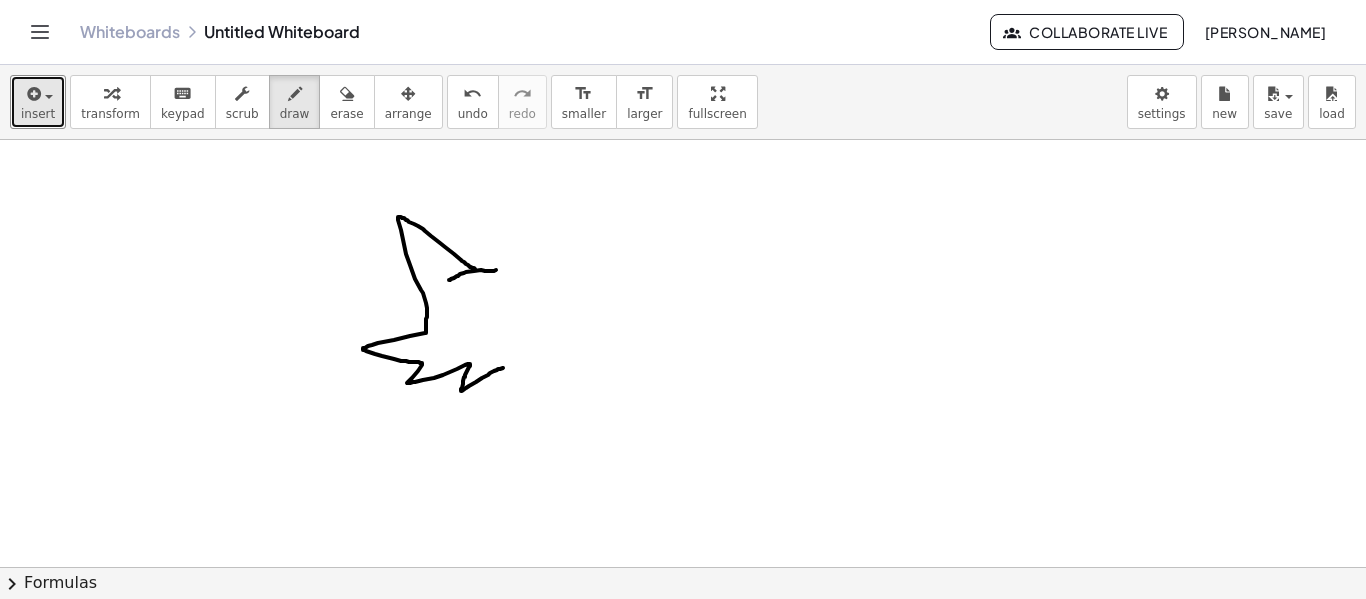
drag, startPoint x: 475, startPoint y: 269, endPoint x: 514, endPoint y: 365, distance: 103.6
click at [514, 365] on div at bounding box center [683, 567] width 1366 height 854
drag, startPoint x: 478, startPoint y: 267, endPoint x: 514, endPoint y: 366, distance: 105.3
click at [514, 366] on div at bounding box center [683, 567] width 1366 height 854
click at [463, 319] on div at bounding box center [683, 567] width 1366 height 854
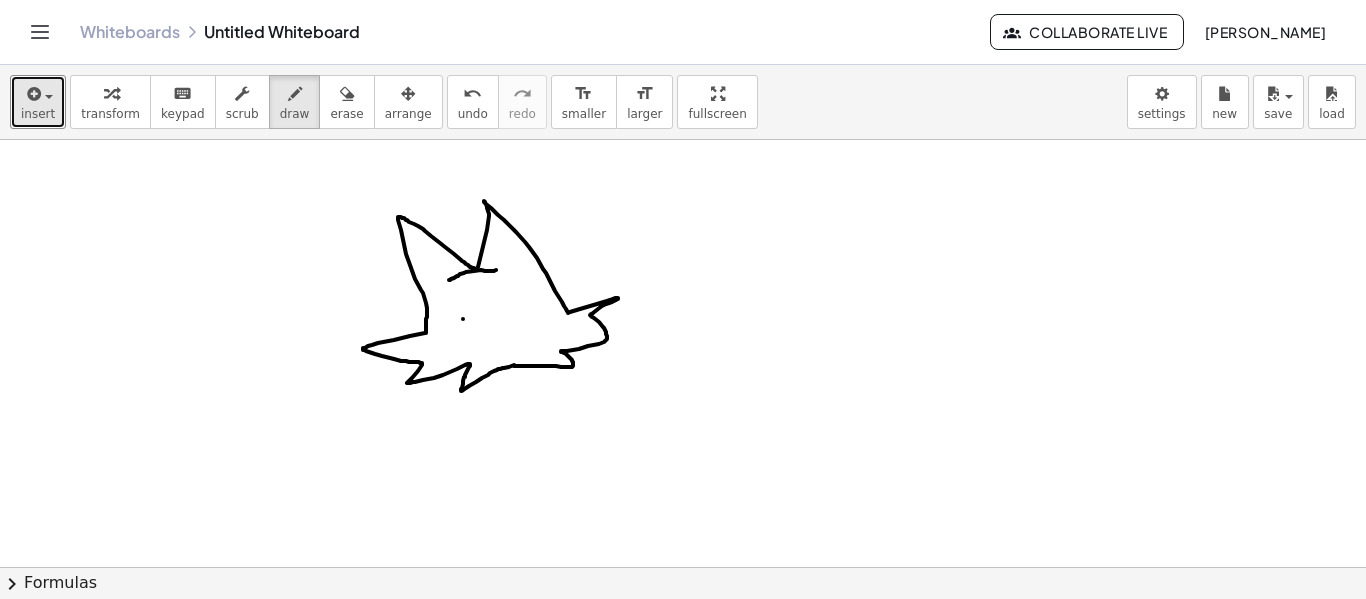
click at [520, 304] on div at bounding box center [683, 567] width 1366 height 854
drag, startPoint x: 503, startPoint y: 321, endPoint x: 490, endPoint y: 329, distance: 15.3
click at [490, 329] on div at bounding box center [683, 567] width 1366 height 854
drag, startPoint x: 502, startPoint y: 324, endPoint x: 515, endPoint y: 324, distance: 13.0
click at [515, 324] on div at bounding box center [683, 567] width 1366 height 854
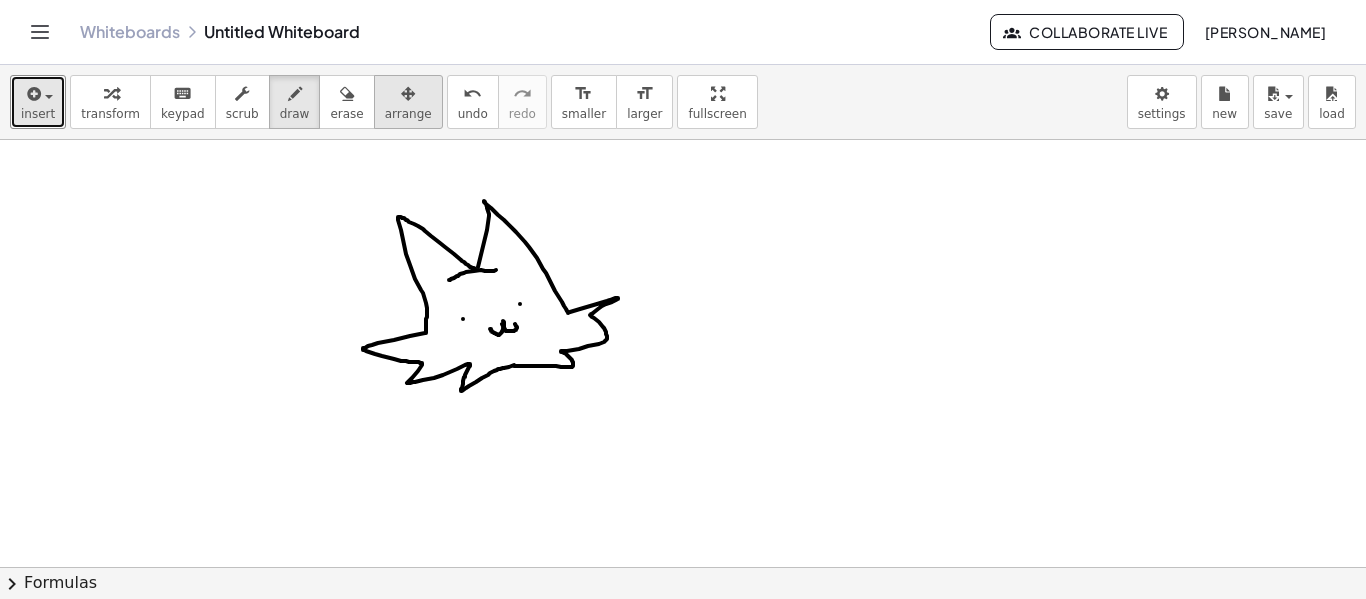
click at [385, 109] on span "arrange" at bounding box center [408, 114] width 47 height 14
drag, startPoint x: 515, startPoint y: 295, endPoint x: 604, endPoint y: 347, distance: 103.0
click at [604, 347] on div at bounding box center [683, 567] width 1366 height 854
click at [548, 337] on div at bounding box center [683, 567] width 1366 height 854
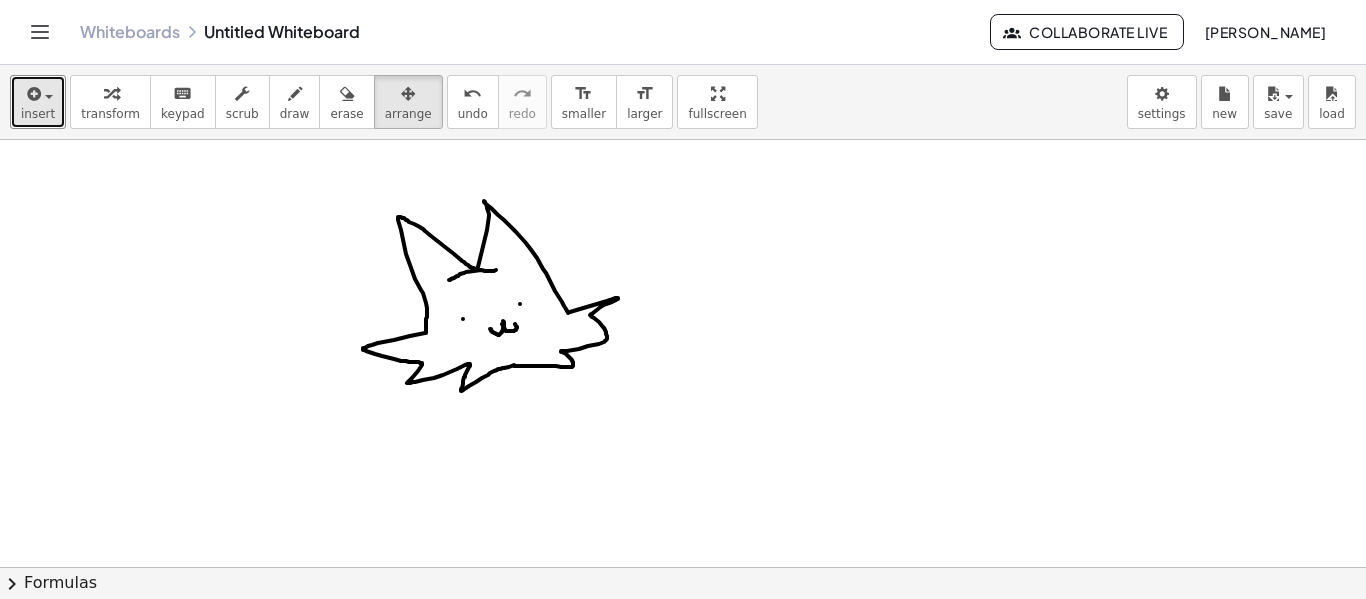
drag, startPoint x: 564, startPoint y: 350, endPoint x: 786, endPoint y: 364, distance: 222.4
click at [786, 364] on div at bounding box center [683, 567] width 1366 height 854
click at [229, 116] on span "scrub" at bounding box center [242, 114] width 33 height 14
drag, startPoint x: 525, startPoint y: 255, endPoint x: 276, endPoint y: 164, distance: 265.0
click at [276, 164] on div at bounding box center [683, 567] width 1366 height 854
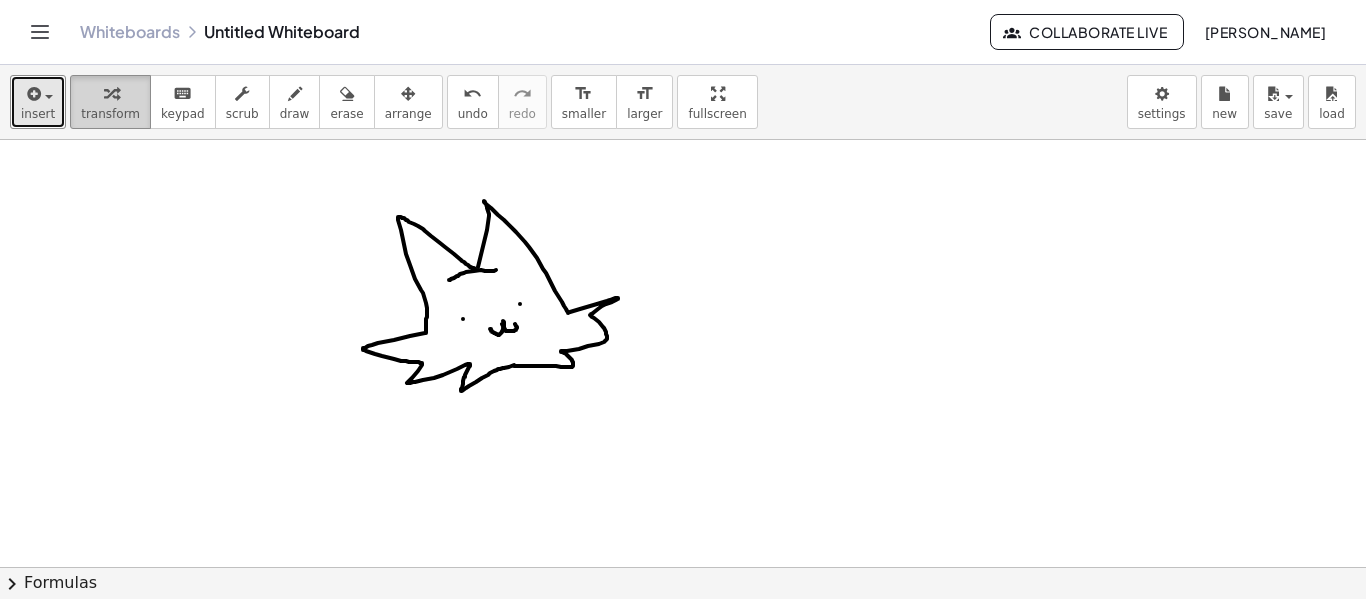
click at [125, 107] on span "transform" at bounding box center [110, 114] width 59 height 14
click at [49, 114] on span "insert" at bounding box center [38, 114] width 34 height 14
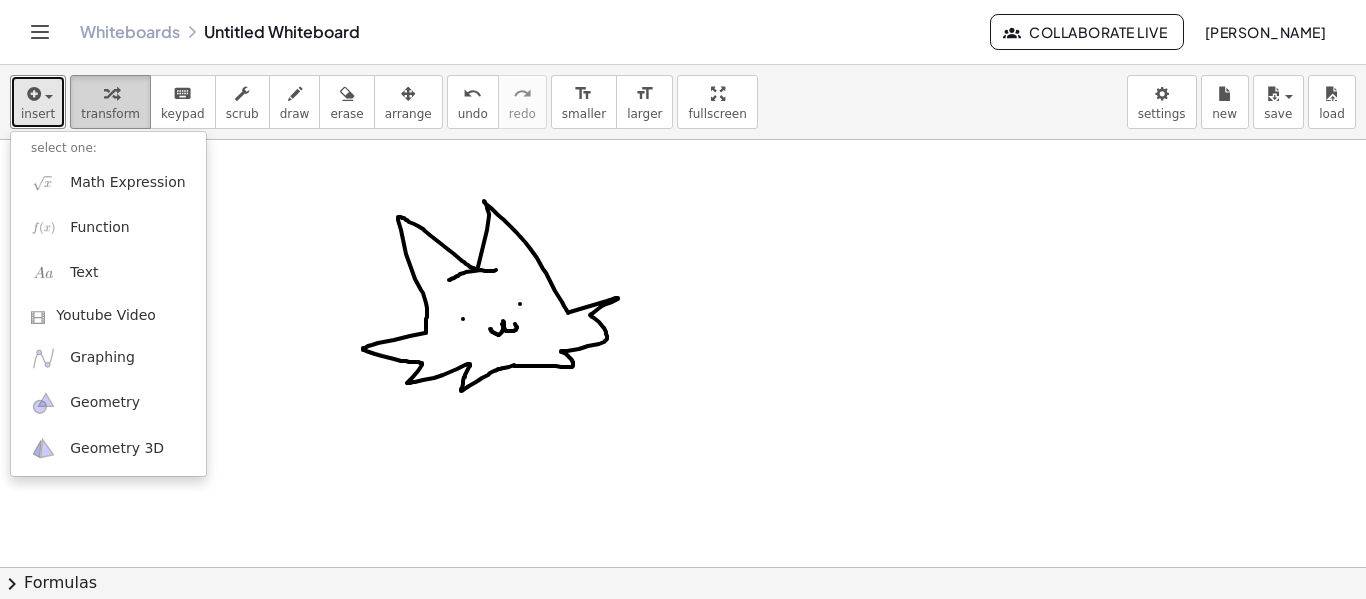
click at [86, 107] on span "transform" at bounding box center [110, 114] width 59 height 14
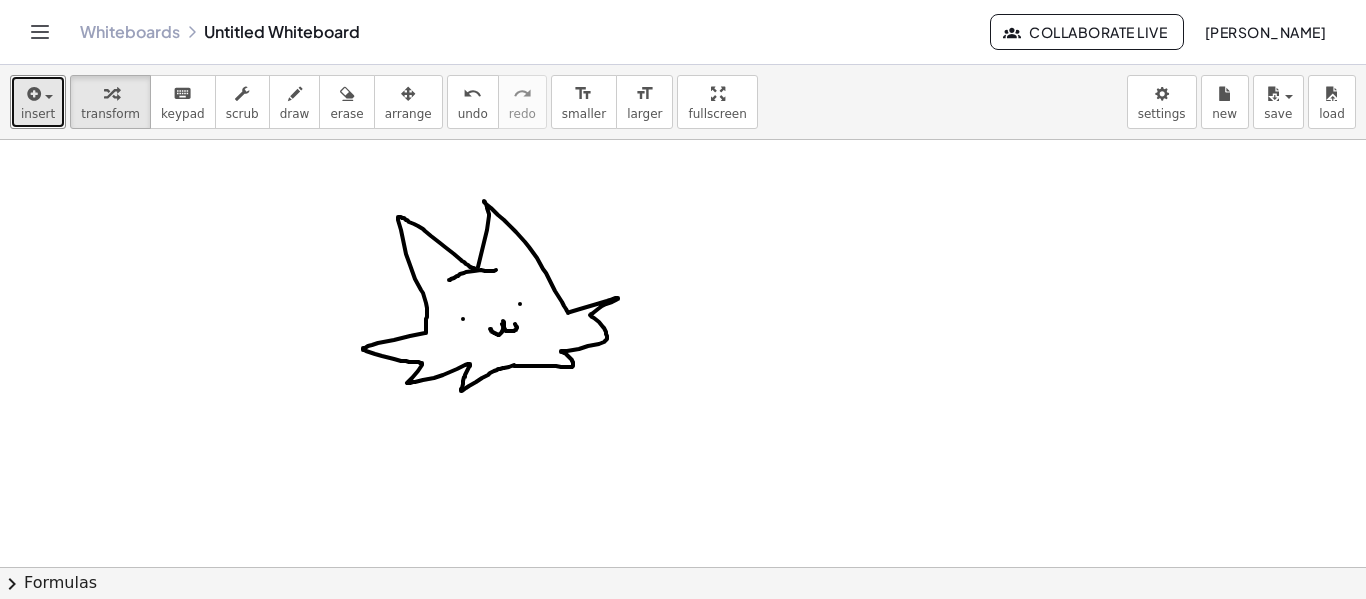
drag, startPoint x: 458, startPoint y: 279, endPoint x: 724, endPoint y: 284, distance: 266.0
click at [724, 284] on div at bounding box center [683, 567] width 1366 height 854
click at [544, 261] on div at bounding box center [683, 567] width 1366 height 854
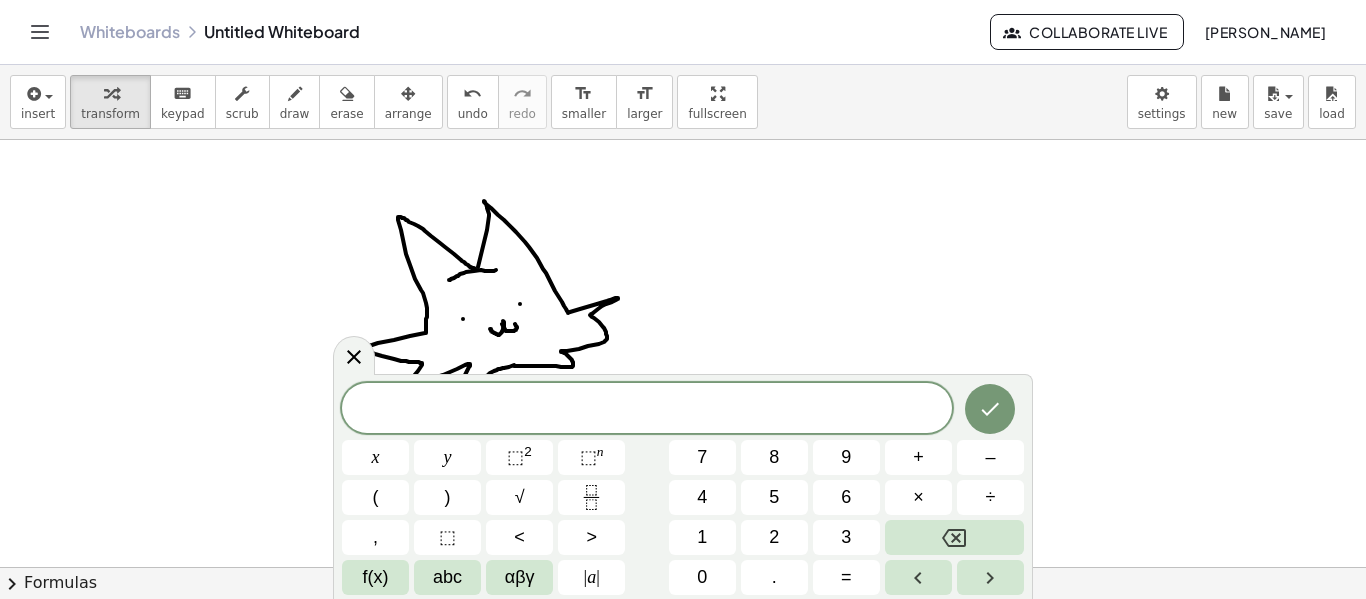
drag, startPoint x: 539, startPoint y: 261, endPoint x: 706, endPoint y: 324, distance: 178.4
click at [706, 324] on div at bounding box center [683, 567] width 1366 height 854
click at [340, 349] on div at bounding box center [354, 355] width 42 height 39
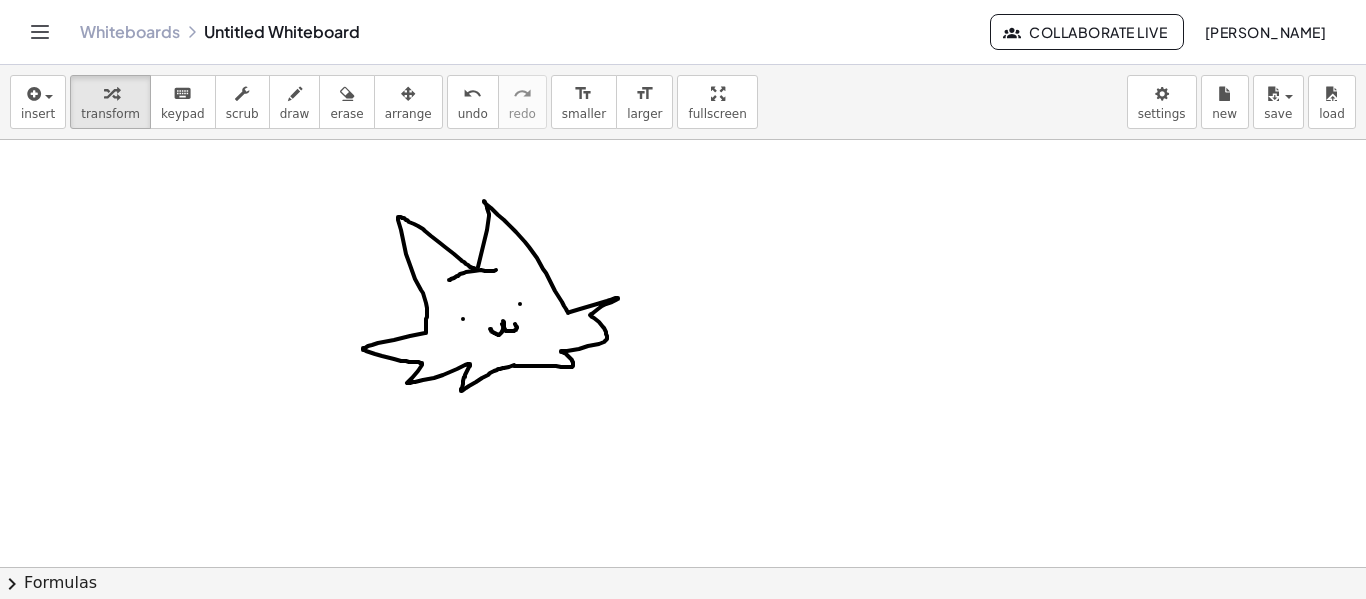
click at [321, 27] on div "Whiteboards Untitled Whiteboard" at bounding box center [535, 32] width 910 height 20
click at [169, 30] on link "Whiteboards" at bounding box center [130, 32] width 100 height 20
